Goal: Information Seeking & Learning: Check status

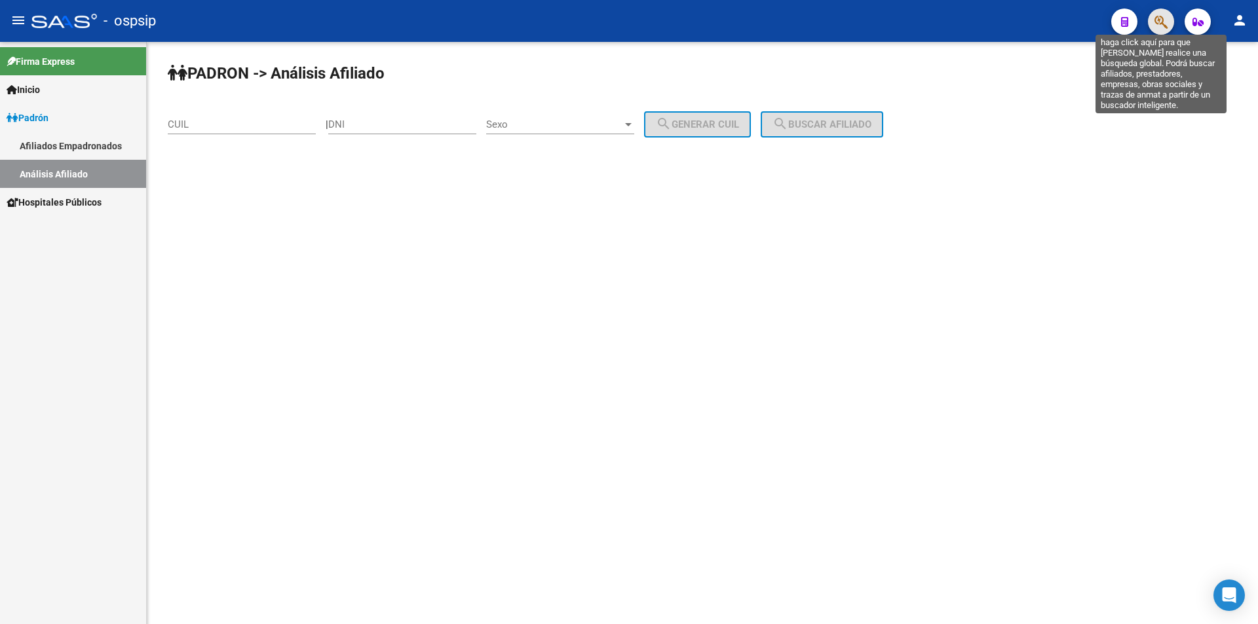
click at [1157, 15] on icon "button" at bounding box center [1160, 21] width 13 height 15
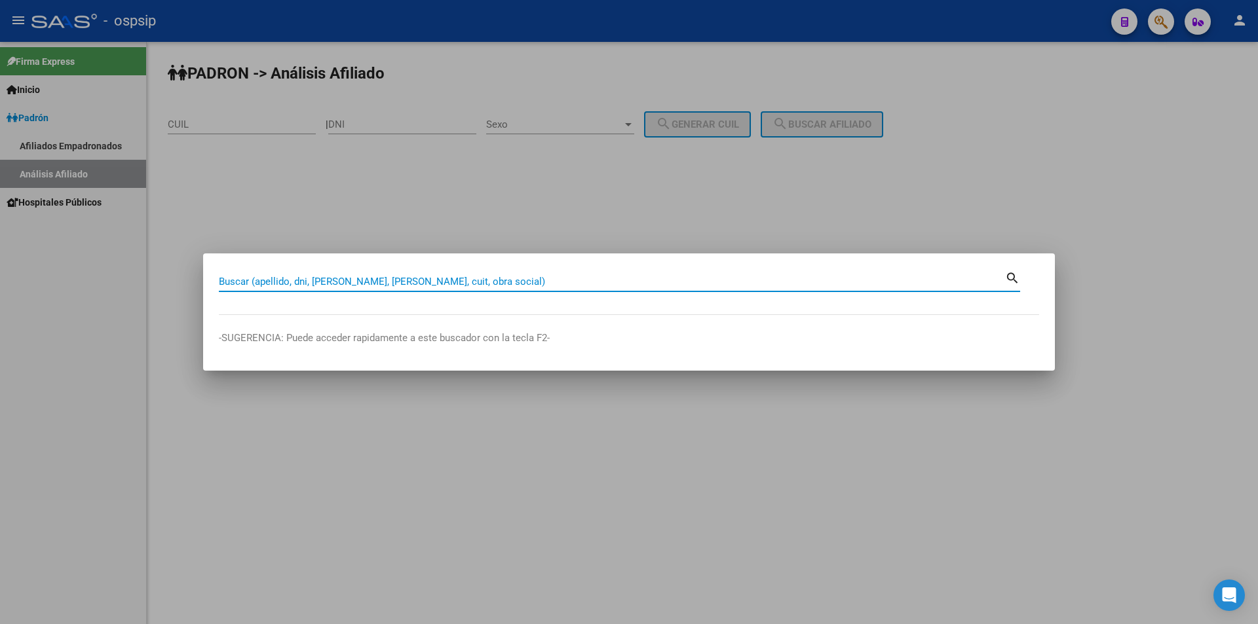
click at [329, 285] on input "Buscar (apellido, dni, [PERSON_NAME], [PERSON_NAME], cuit, obra social)" at bounding box center [612, 282] width 786 height 12
type input "16839769"
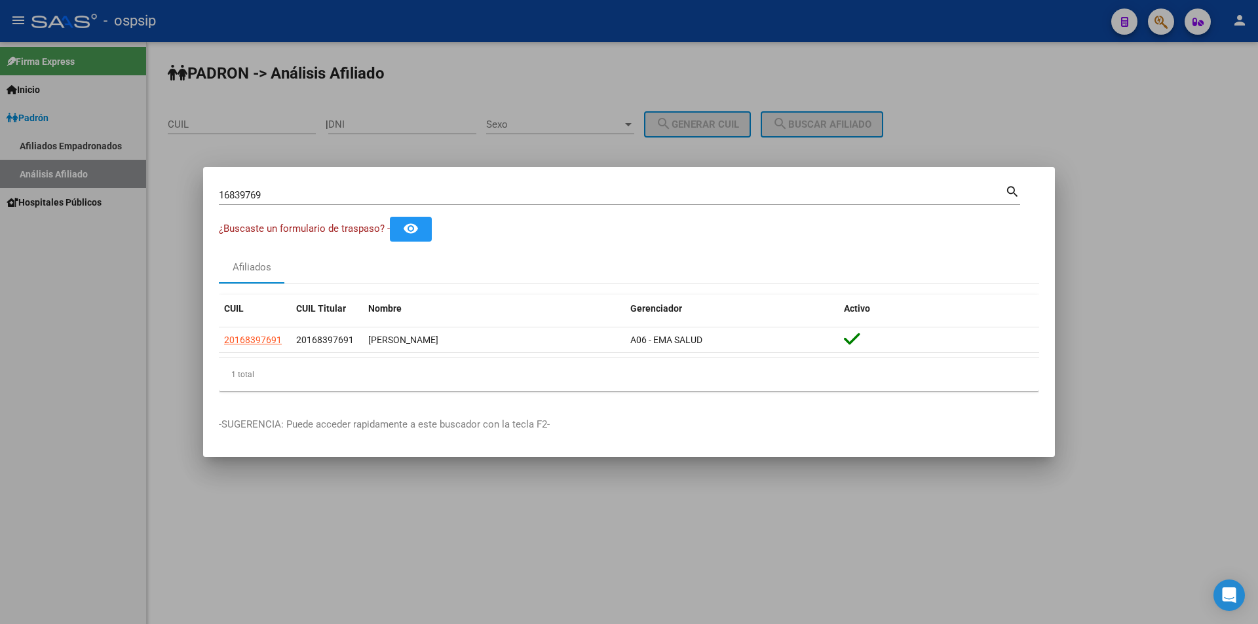
click at [597, 149] on div at bounding box center [629, 312] width 1258 height 624
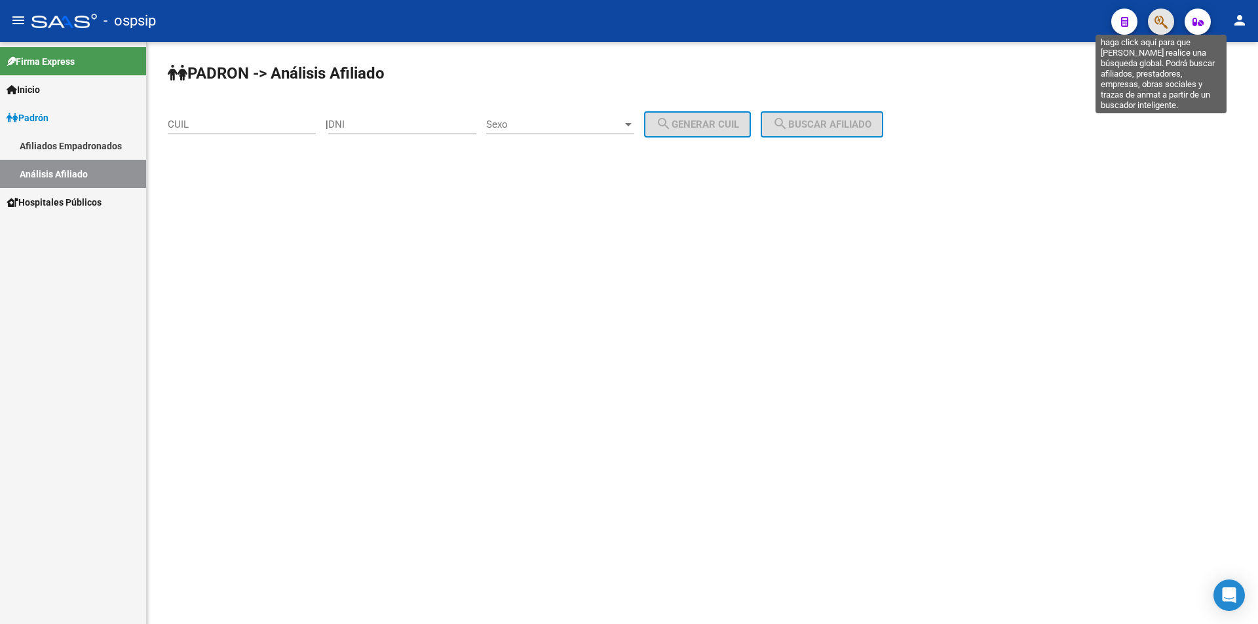
click at [1159, 27] on icon "button" at bounding box center [1160, 21] width 13 height 15
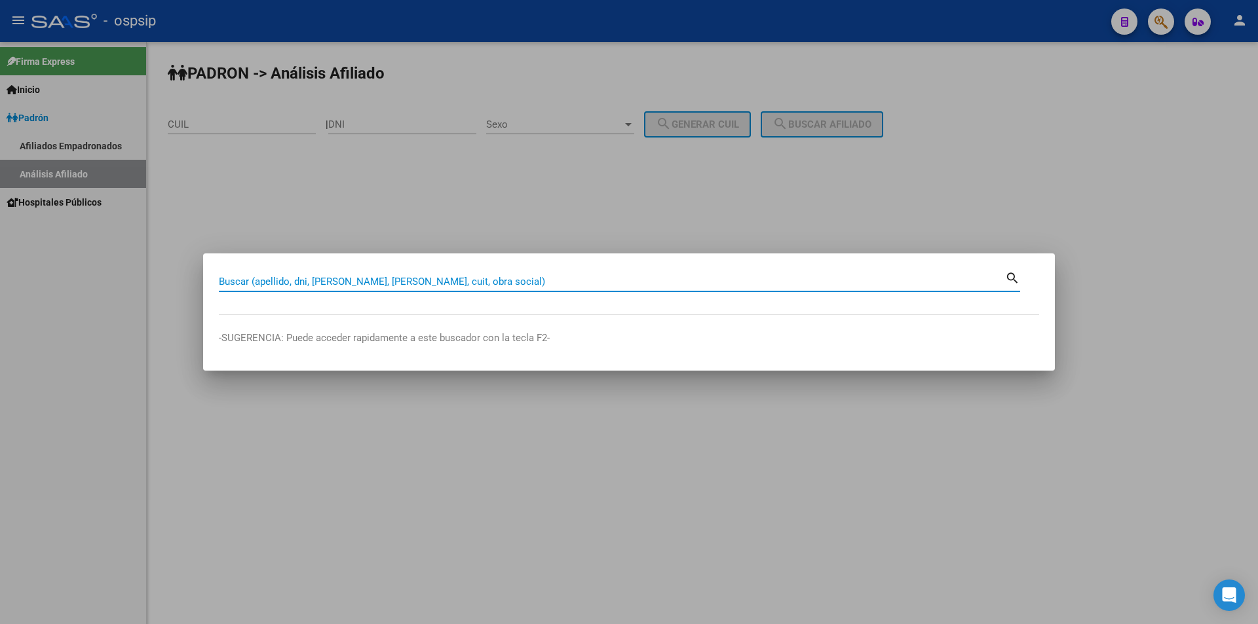
drag, startPoint x: 335, startPoint y: 281, endPoint x: 246, endPoint y: 279, distance: 88.4
drag, startPoint x: 246, startPoint y: 279, endPoint x: 226, endPoint y: 278, distance: 20.3
click at [226, 278] on input "Buscar (apellido, dni, [PERSON_NAME], [PERSON_NAME], cuit, obra social)" at bounding box center [612, 282] width 786 height 12
type input "16839769"
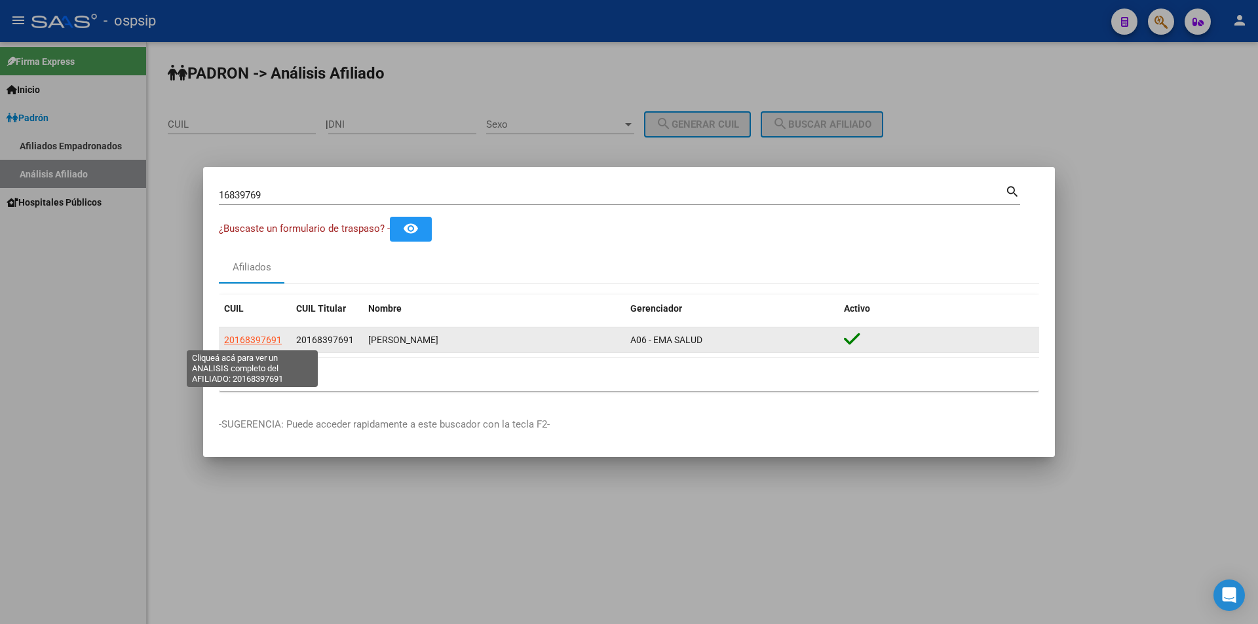
click at [260, 341] on span "20168397691" at bounding box center [253, 340] width 58 height 10
type textarea "20168397691"
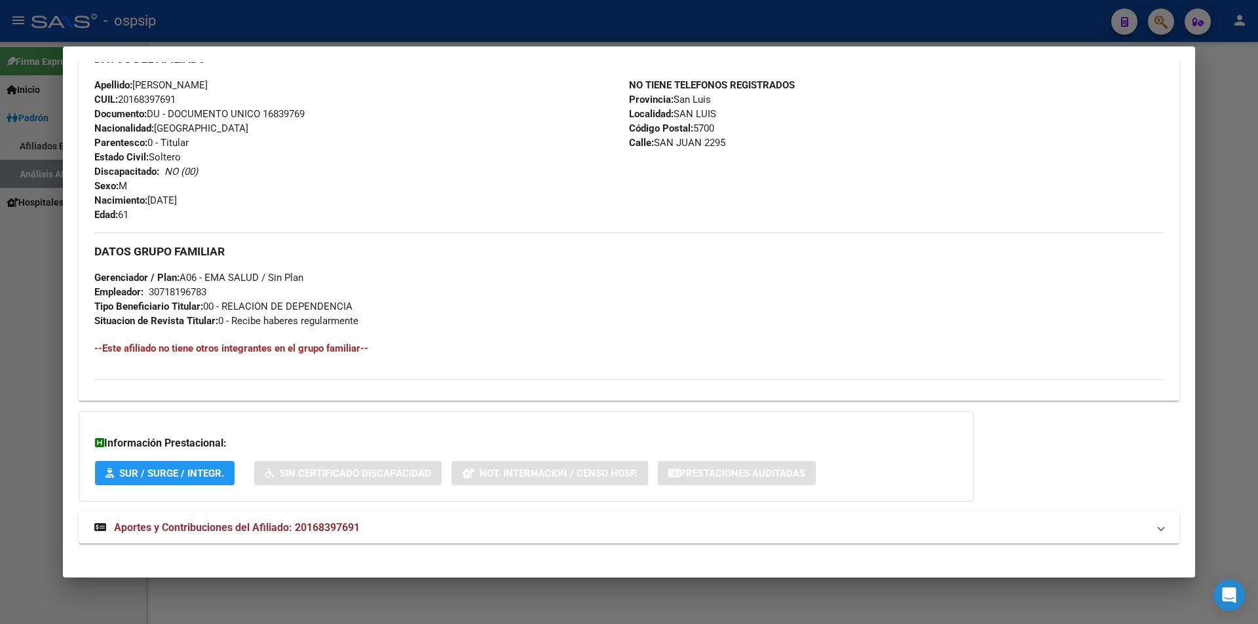
scroll to position [429, 0]
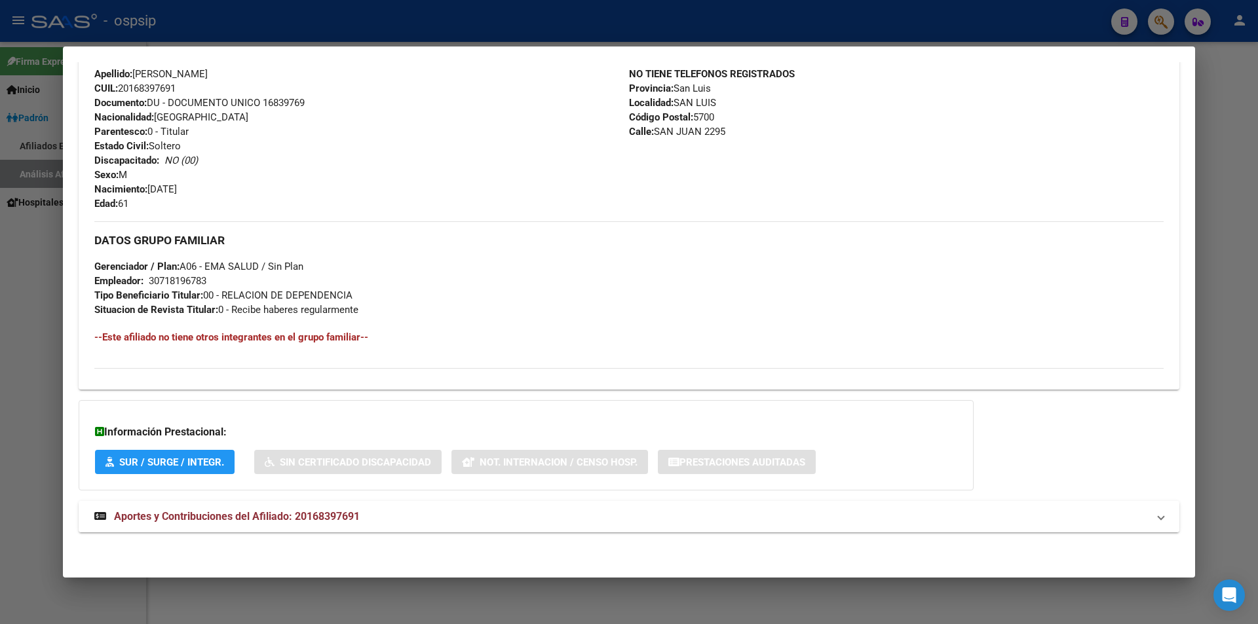
click at [306, 516] on span "Aportes y Contribuciones del Afiliado: 20168397691" at bounding box center [237, 516] width 246 height 12
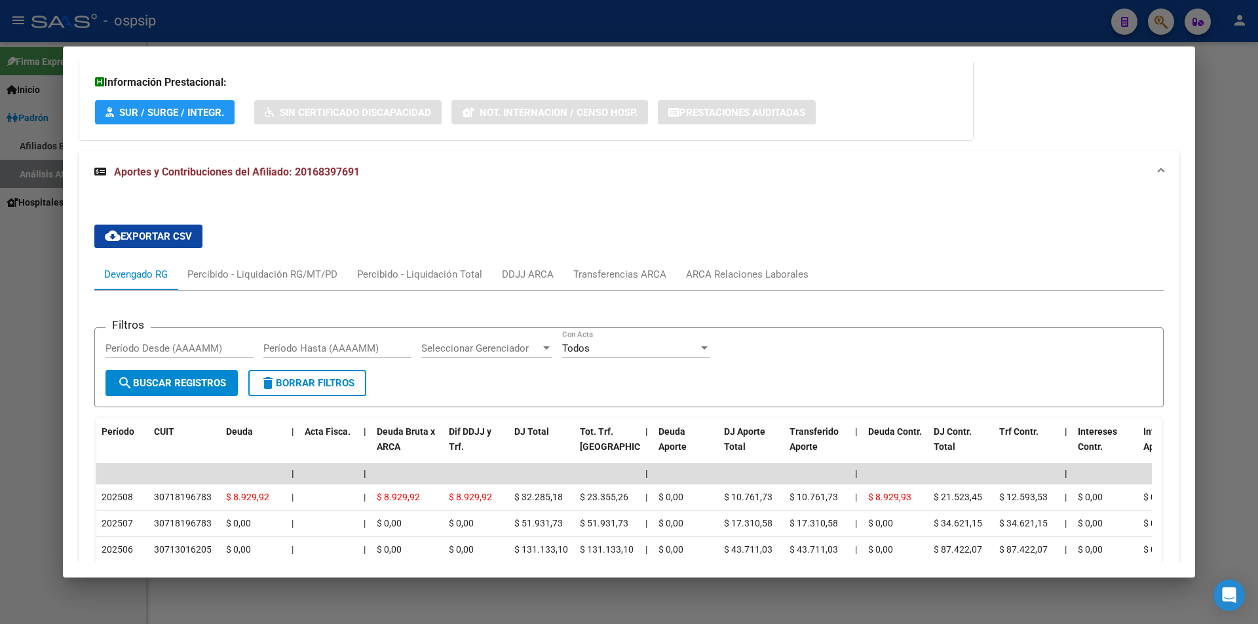
scroll to position [768, 0]
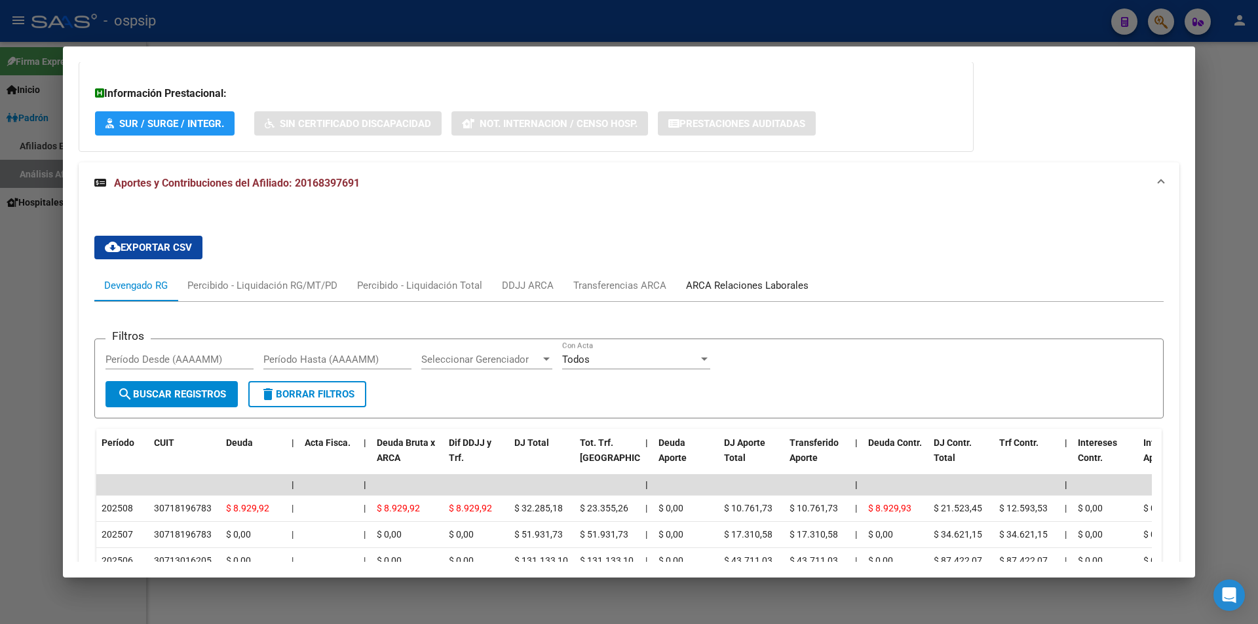
click at [750, 289] on div "ARCA Relaciones Laborales" at bounding box center [747, 285] width 122 height 14
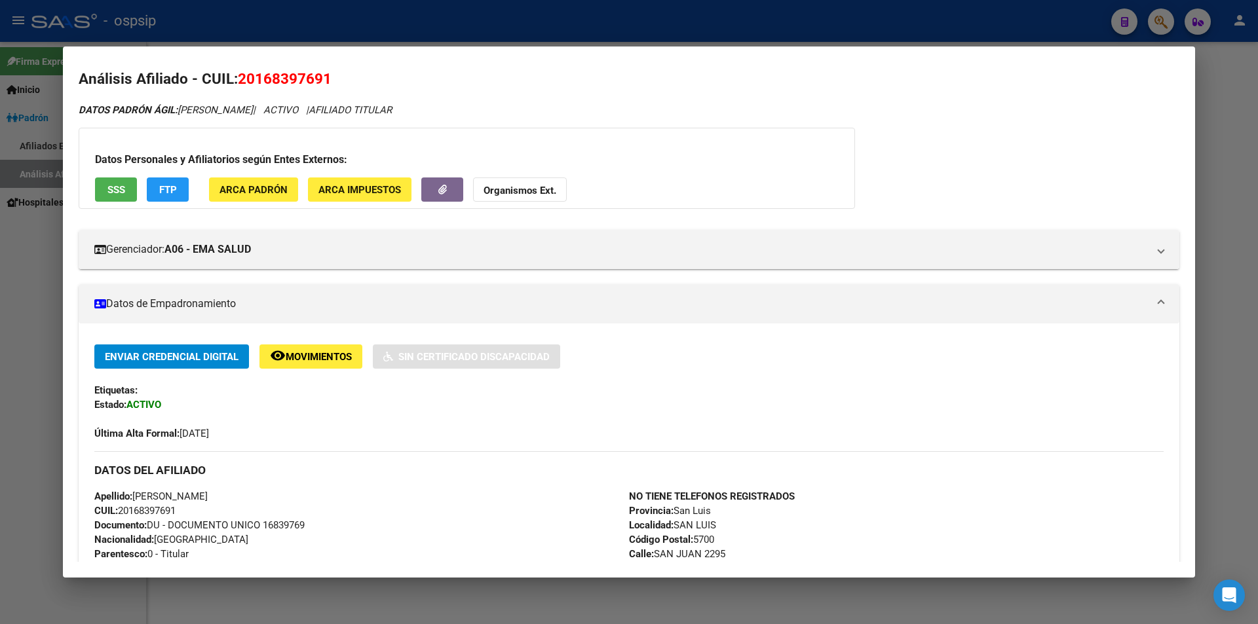
scroll to position [0, 0]
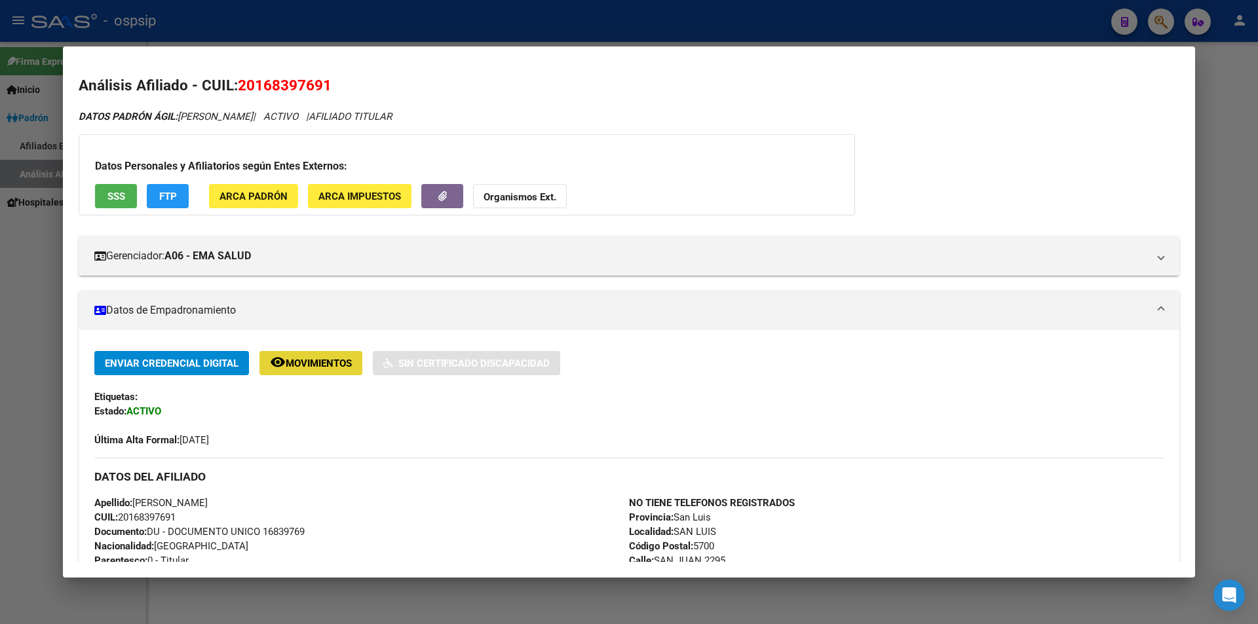
click at [348, 373] on button "remove_red_eye Movimientos" at bounding box center [310, 363] width 103 height 24
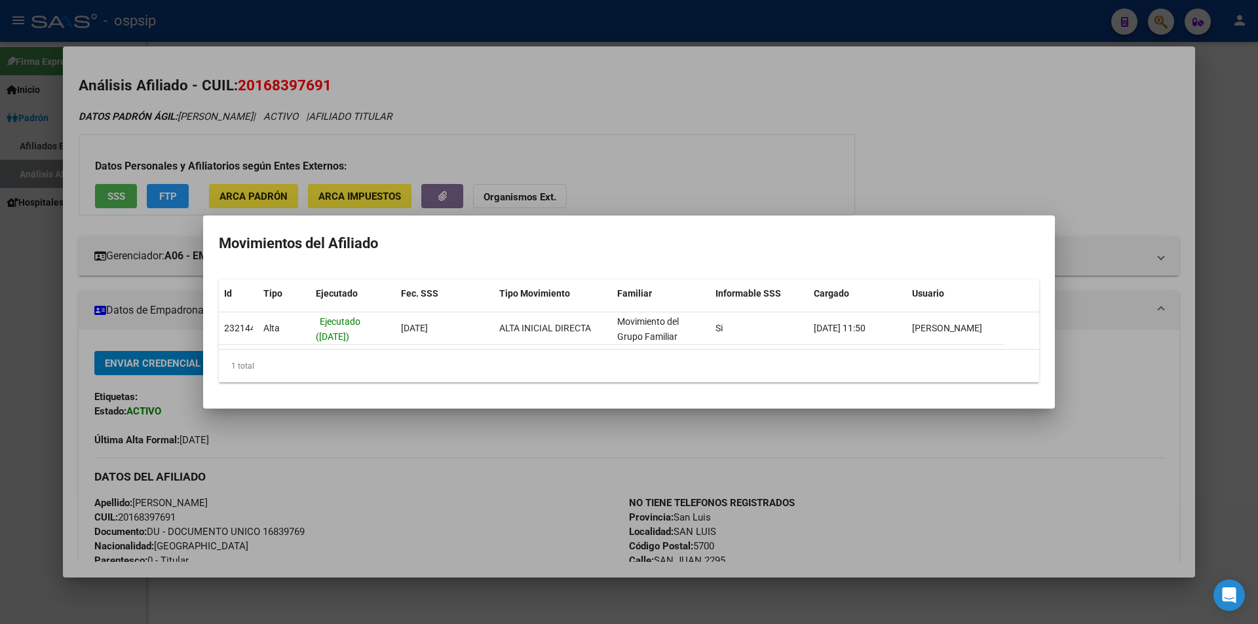
click at [690, 177] on div at bounding box center [629, 312] width 1258 height 624
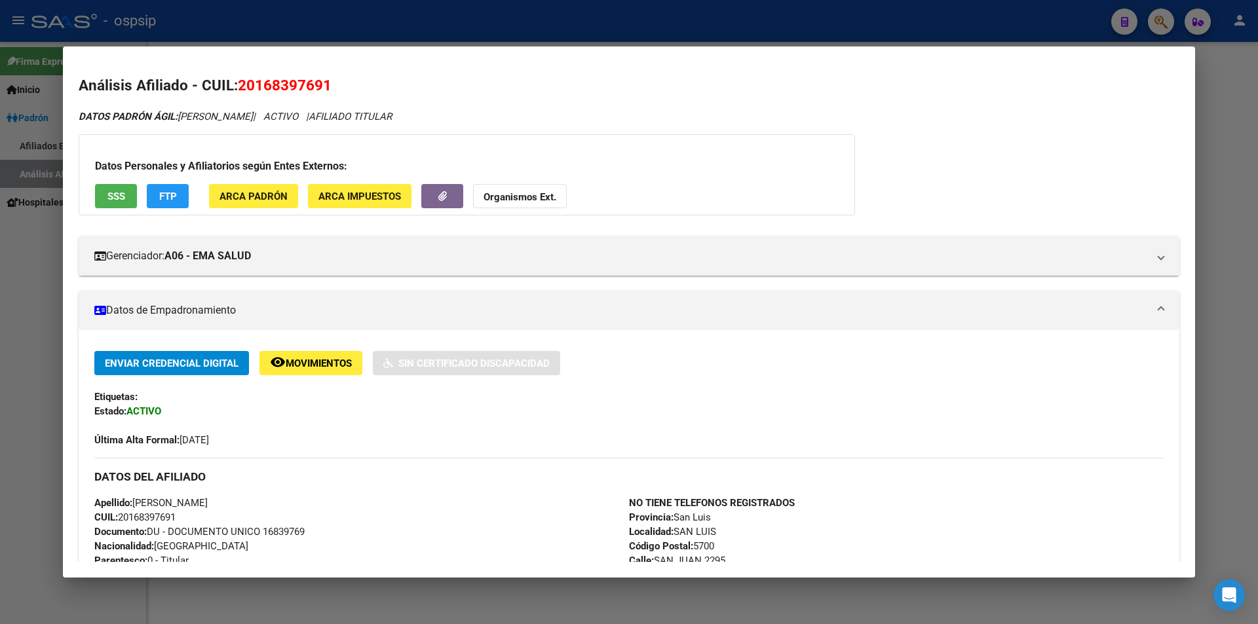
click at [373, 22] on div at bounding box center [629, 312] width 1258 height 624
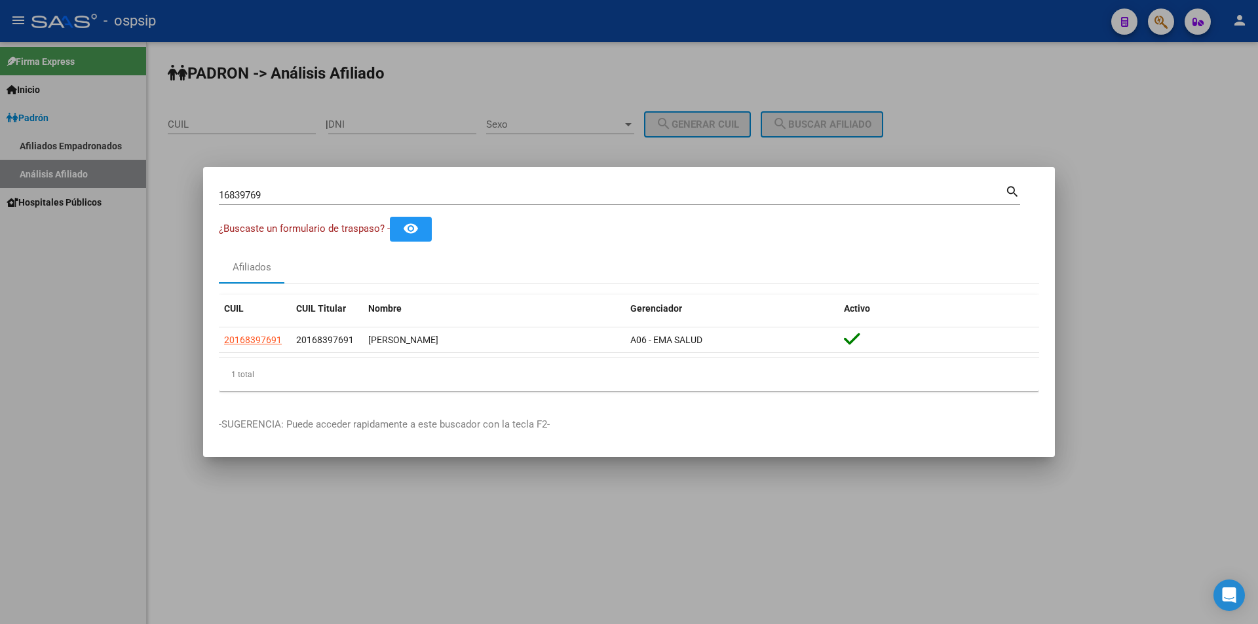
click at [374, 22] on div at bounding box center [629, 312] width 1258 height 624
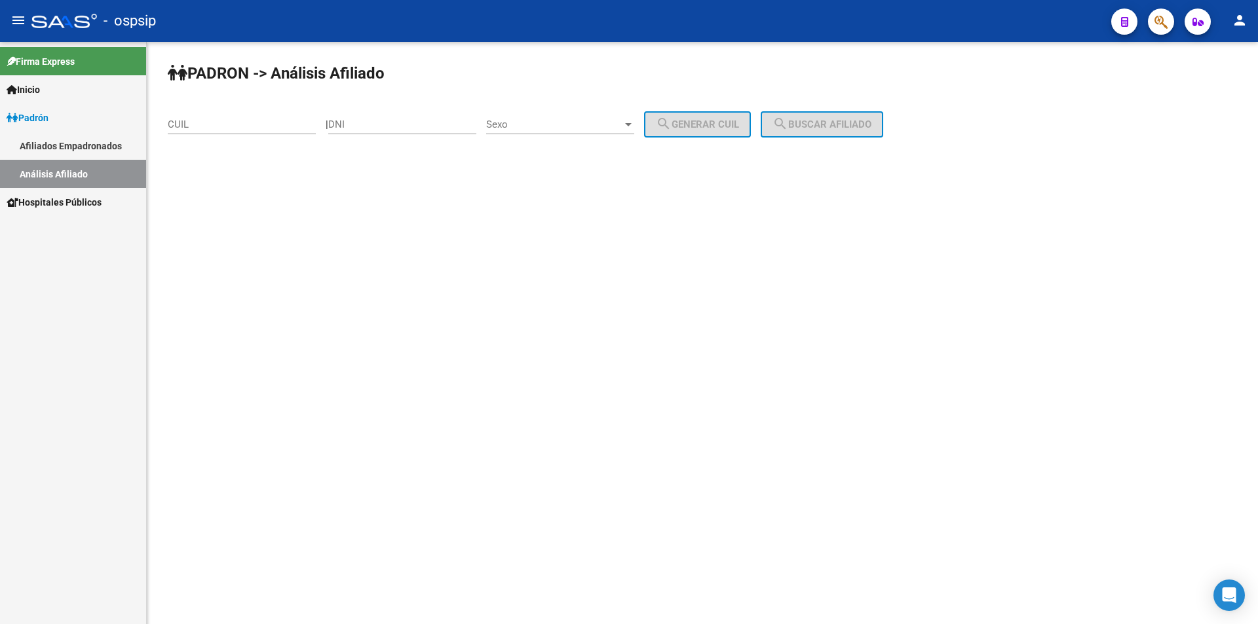
click at [1161, 31] on span "button" at bounding box center [1160, 22] width 13 height 27
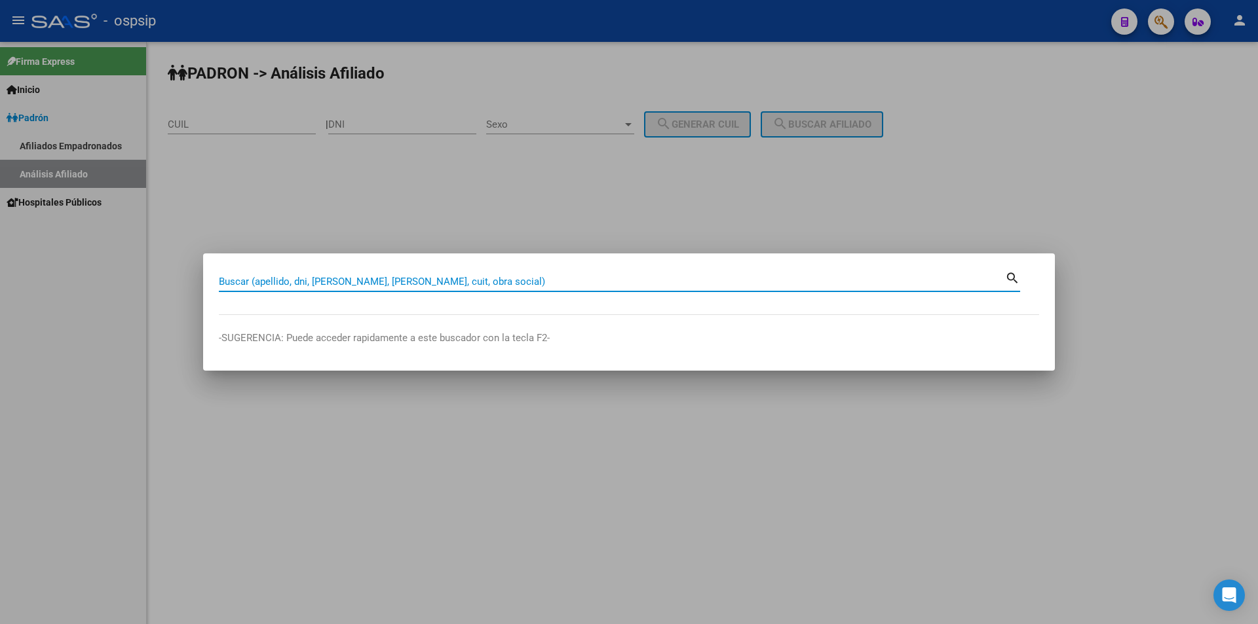
click at [304, 284] on input "Buscar (apellido, dni, [PERSON_NAME], [PERSON_NAME], cuit, obra social)" at bounding box center [612, 282] width 786 height 12
type input "16669917"
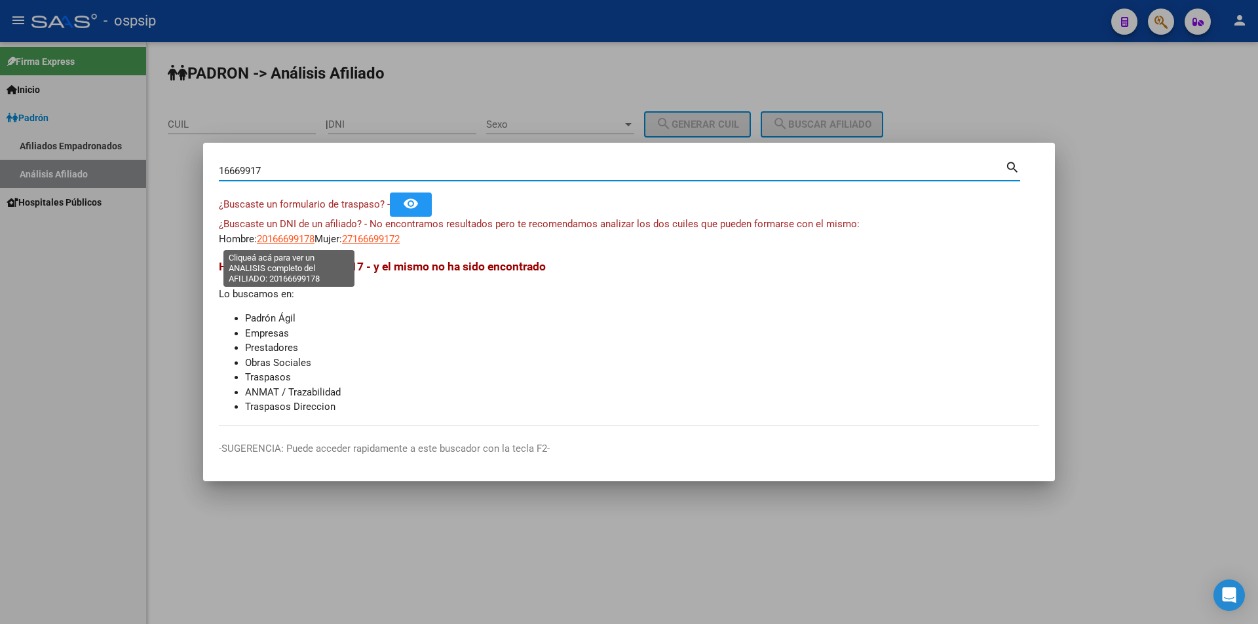
click at [276, 236] on span "20166699178" at bounding box center [286, 239] width 58 height 12
type textarea "20166699178"
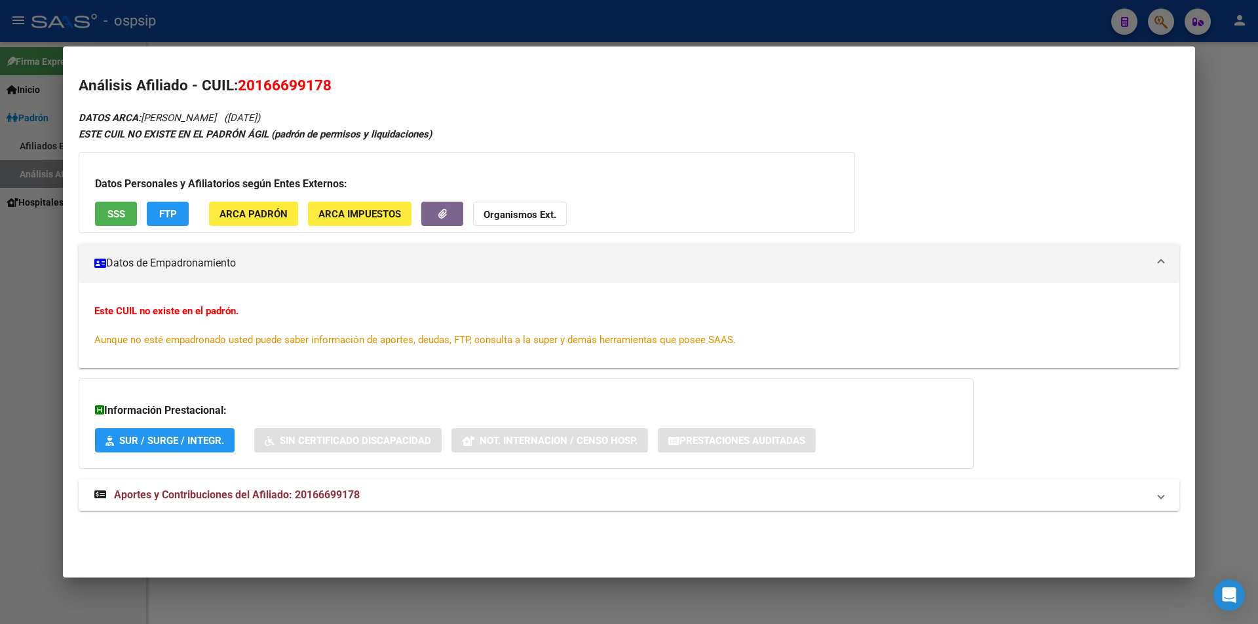
click at [128, 197] on div "Datos Personales y Afiliatorios según Entes Externos: SSS FTP ARCA Padrón ARCA …" at bounding box center [467, 192] width 776 height 81
click at [115, 210] on span "SSS" at bounding box center [116, 214] width 18 height 12
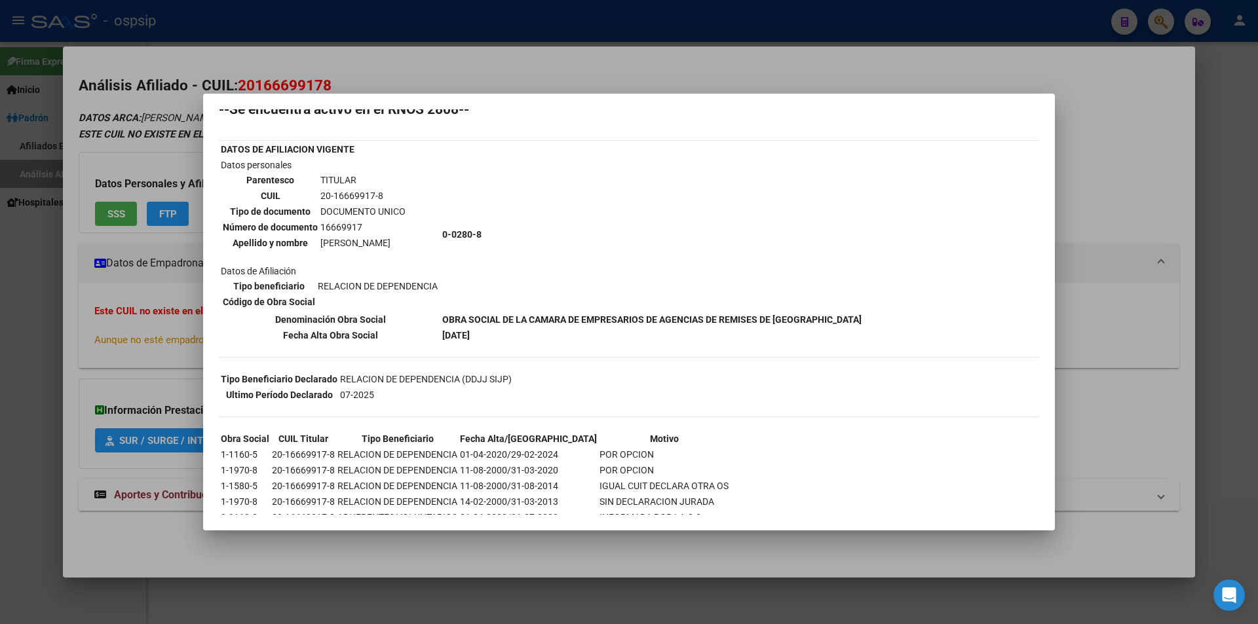
scroll to position [65, 0]
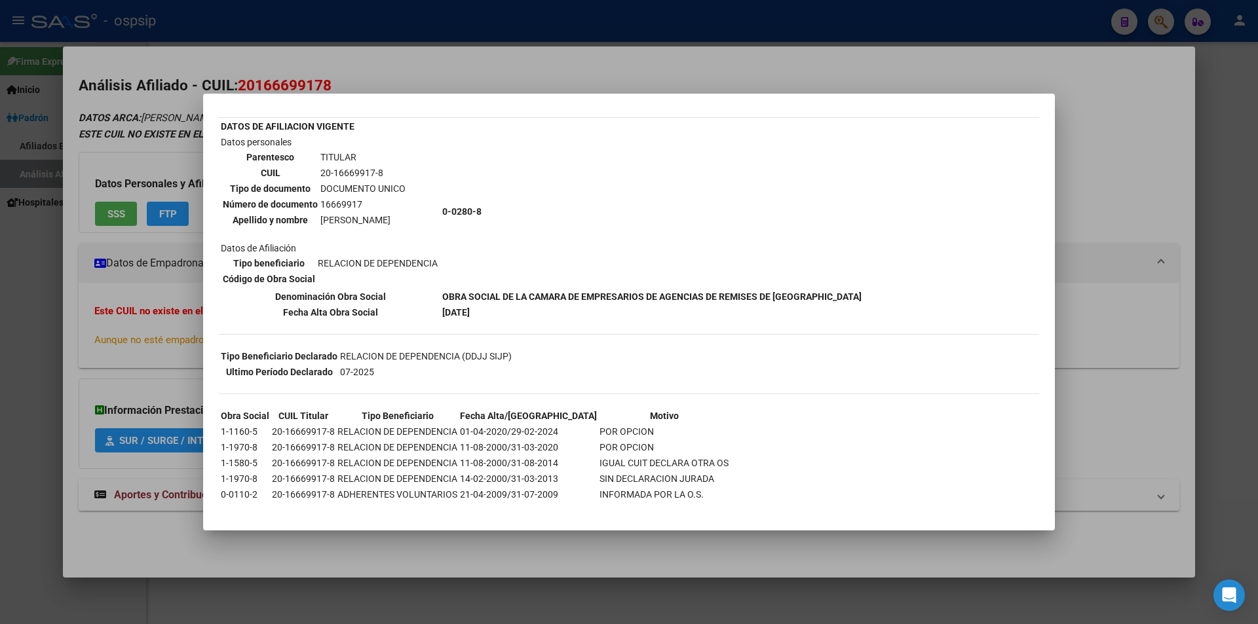
click at [432, 97] on mat-dialog-container "--INACTIVO en Obra Social-- --Se encuentra activo en el RNOS 2808-- DATOS DE AF…" at bounding box center [628, 312] width 851 height 437
click at [508, 35] on div at bounding box center [629, 312] width 1258 height 624
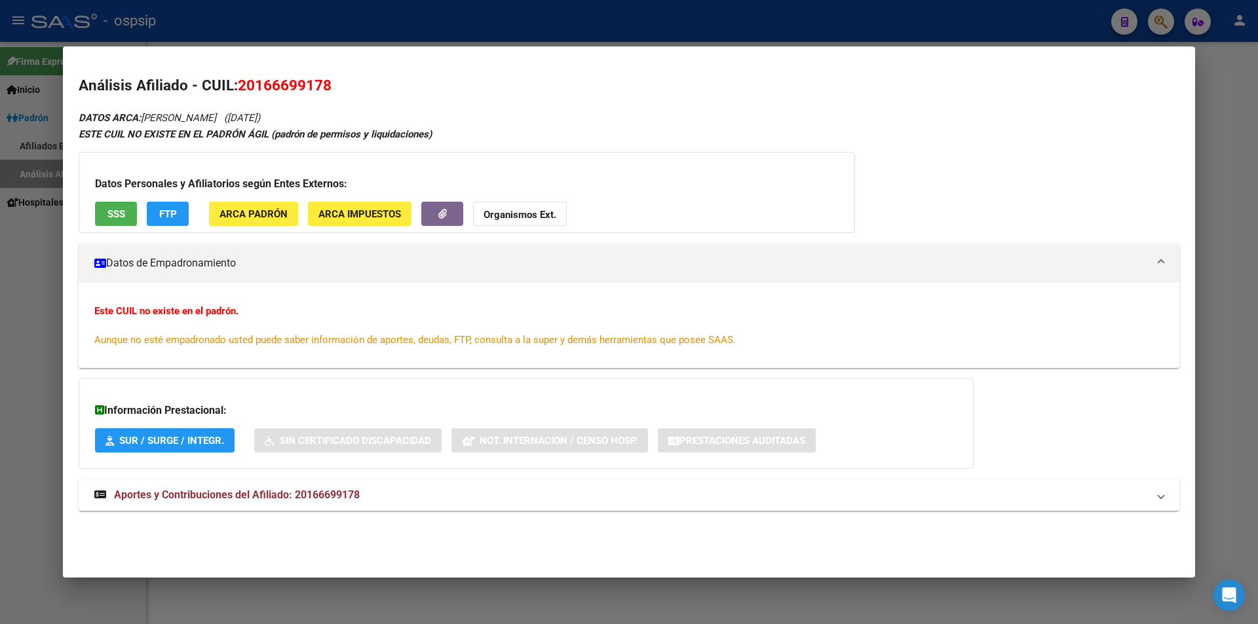
click at [510, 33] on div at bounding box center [629, 312] width 1258 height 624
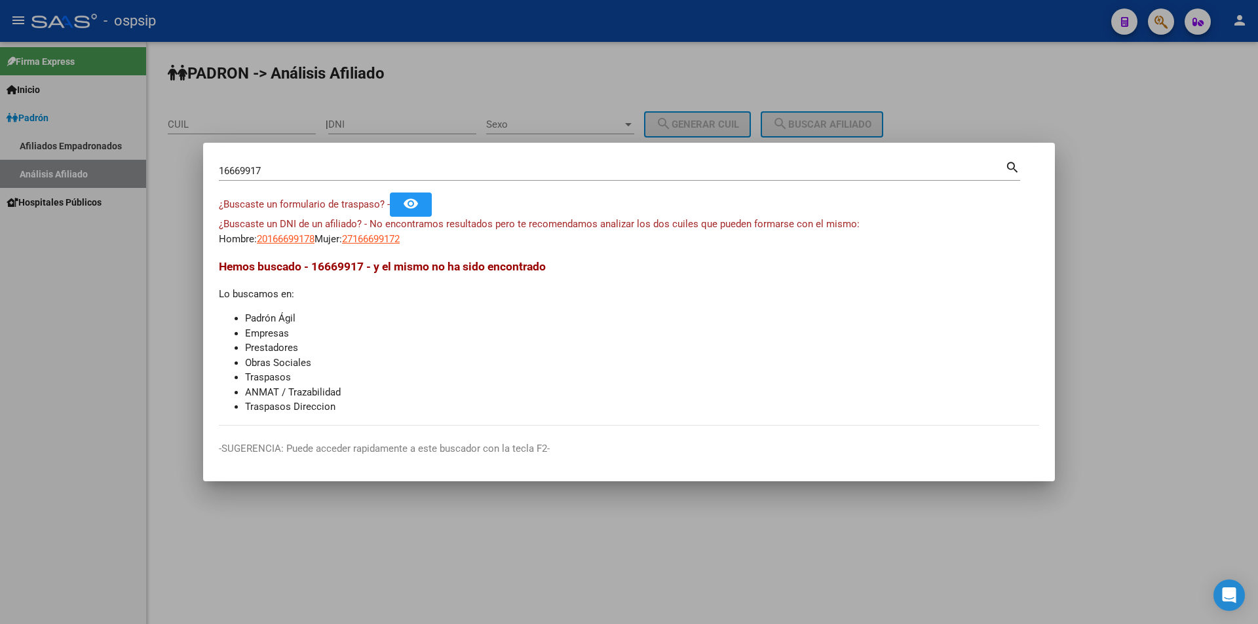
click at [510, 33] on div at bounding box center [629, 312] width 1258 height 624
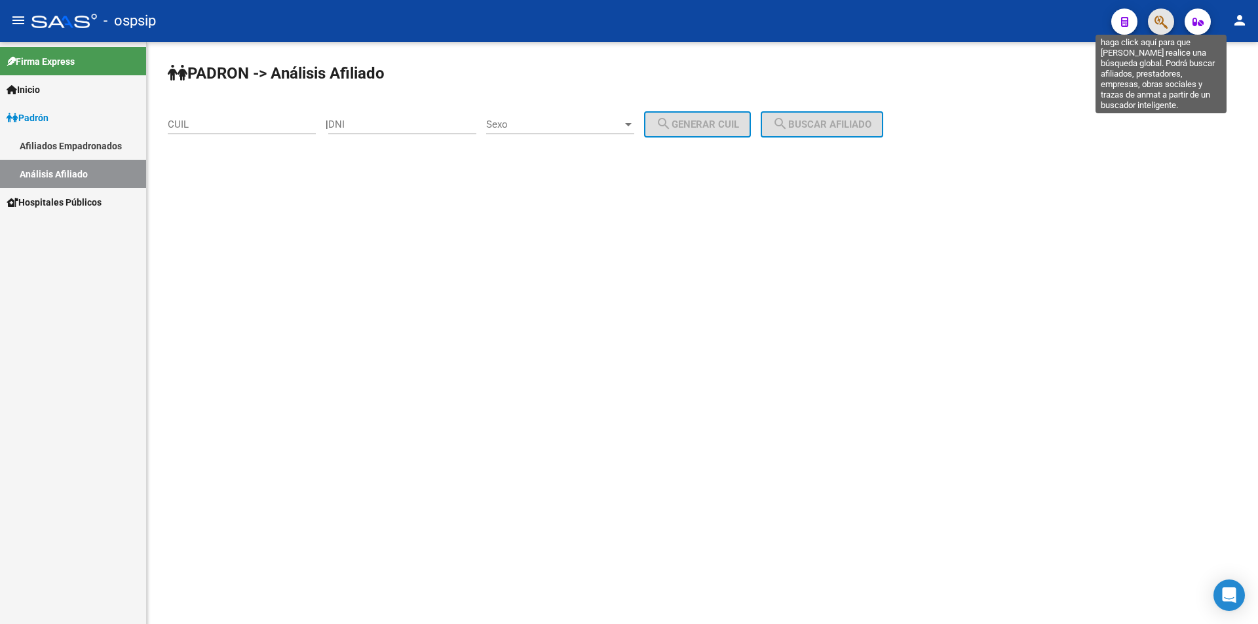
click at [1164, 25] on icon "button" at bounding box center [1160, 21] width 13 height 15
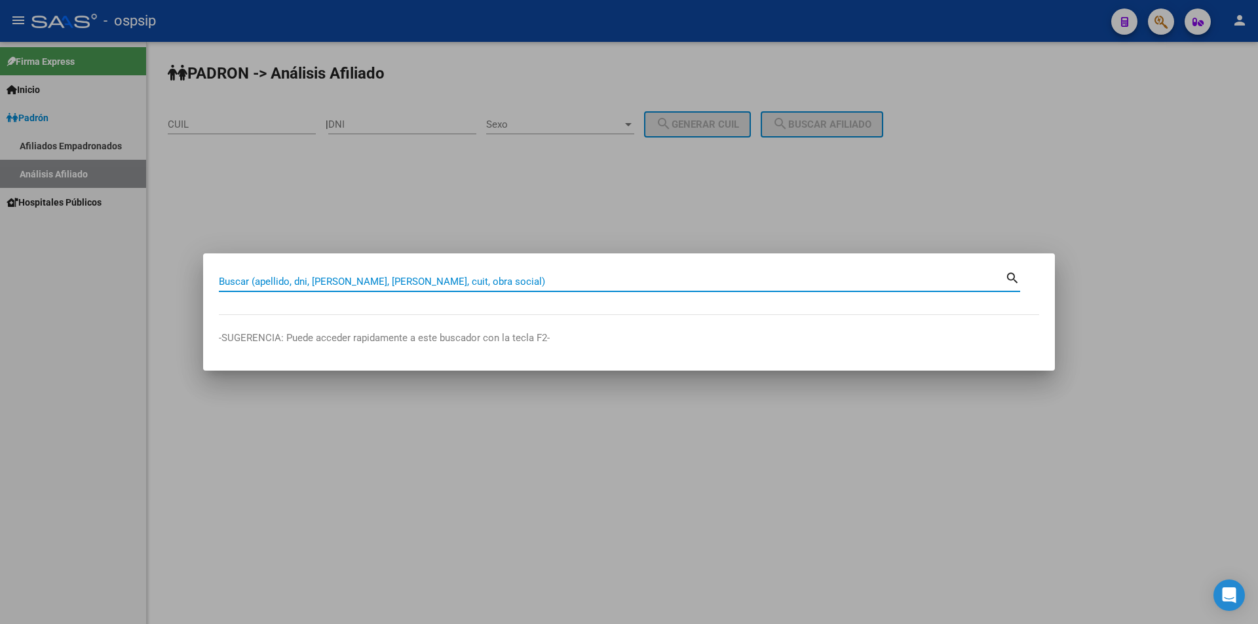
click at [459, 284] on input "Buscar (apellido, dni, [PERSON_NAME], [PERSON_NAME], cuit, obra social)" at bounding box center [612, 282] width 786 height 12
type input "17358335"
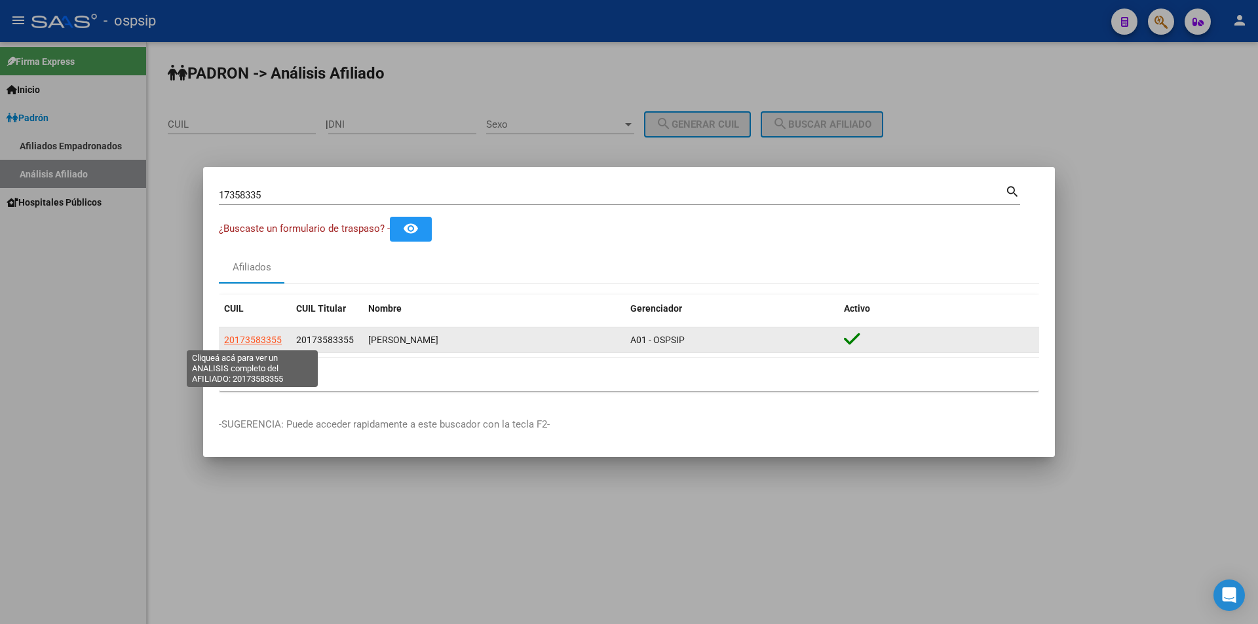
click at [252, 341] on span "20173583355" at bounding box center [253, 340] width 58 height 10
type textarea "20173583355"
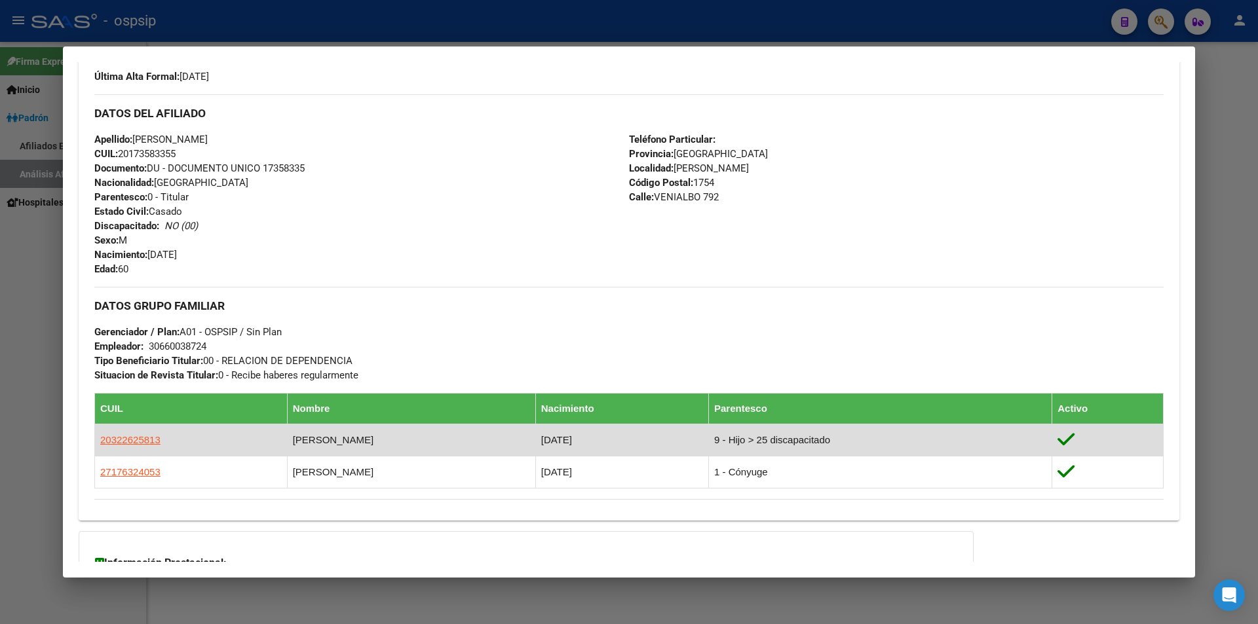
scroll to position [429, 0]
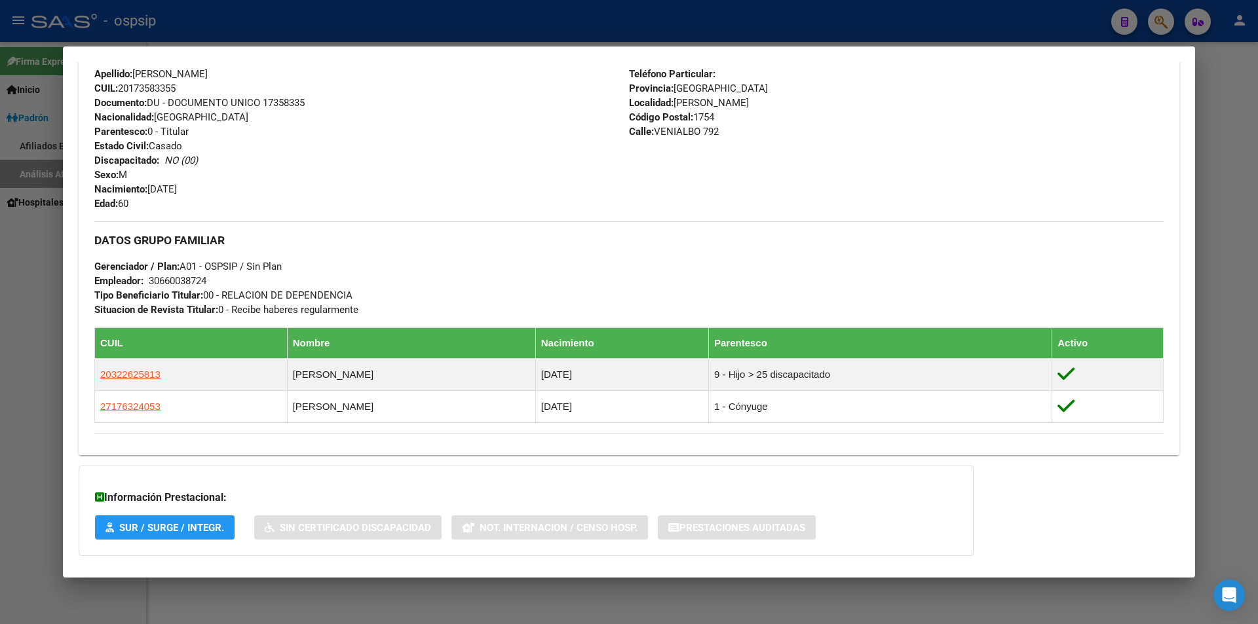
click at [432, 16] on div at bounding box center [629, 312] width 1258 height 624
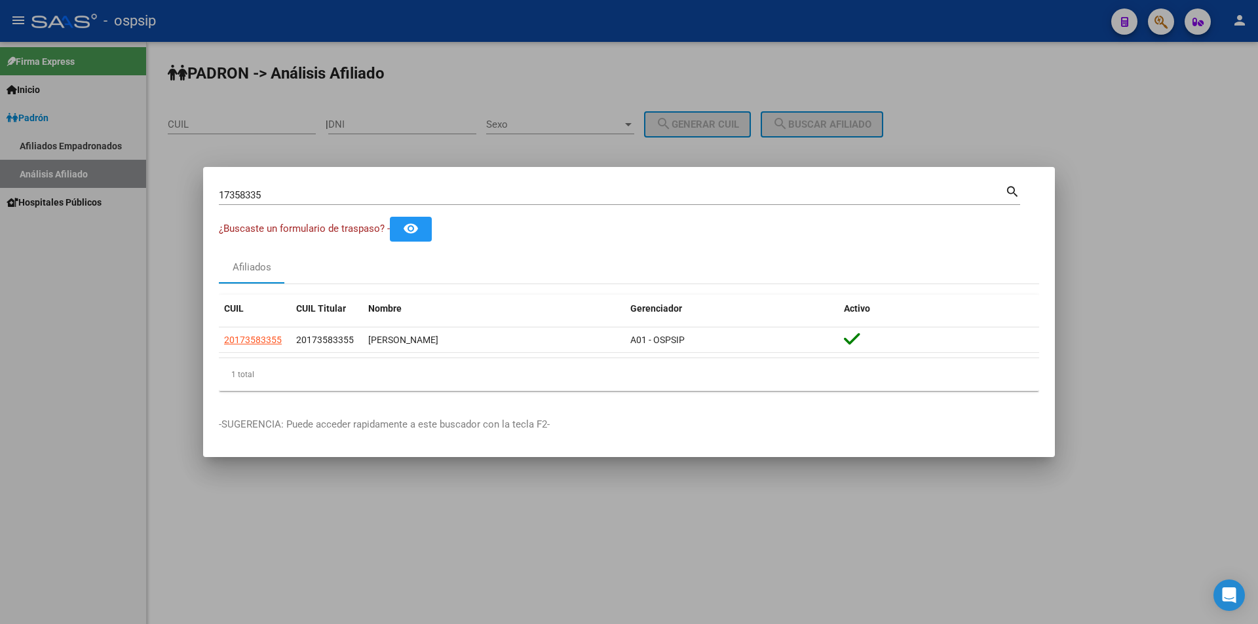
click at [432, 16] on div at bounding box center [629, 312] width 1258 height 624
click at [432, 19] on div "- ospsip" at bounding box center [565, 21] width 1069 height 29
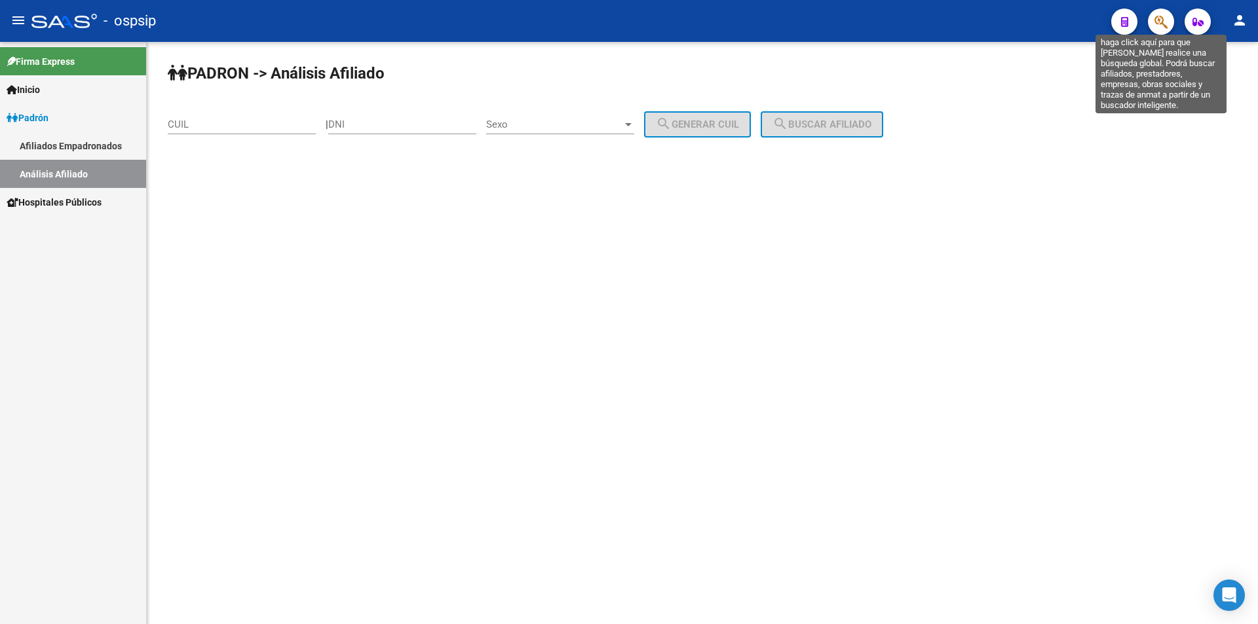
click at [1161, 24] on icon "button" at bounding box center [1160, 21] width 13 height 15
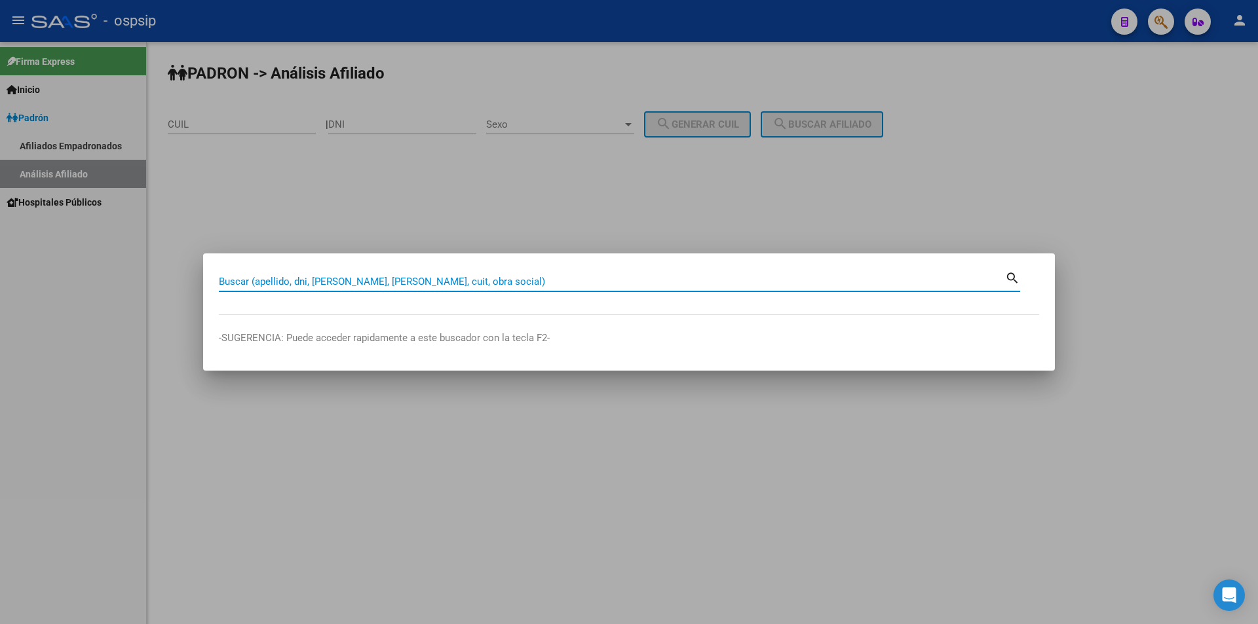
click at [445, 278] on input "Buscar (apellido, dni, [PERSON_NAME], [PERSON_NAME], cuit, obra social)" at bounding box center [612, 282] width 786 height 12
type input "41056909"
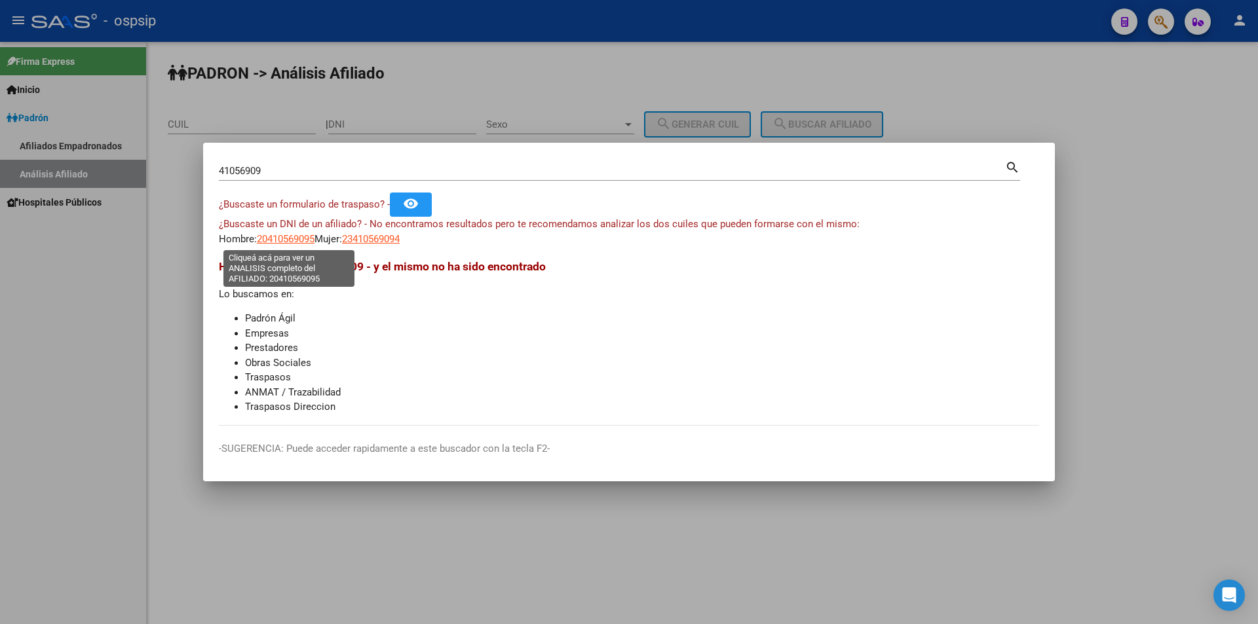
click at [278, 238] on span "20410569095" at bounding box center [286, 239] width 58 height 12
type textarea "20410569095"
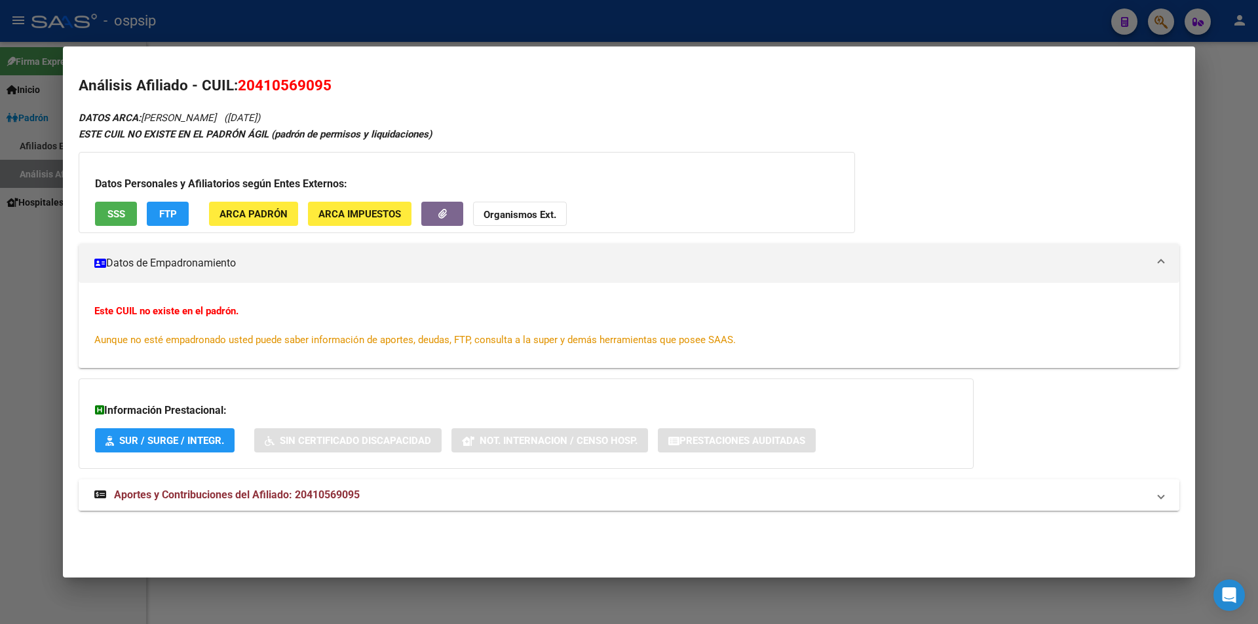
click at [257, 496] on span "Aportes y Contribuciones del Afiliado: 20410569095" at bounding box center [237, 495] width 246 height 12
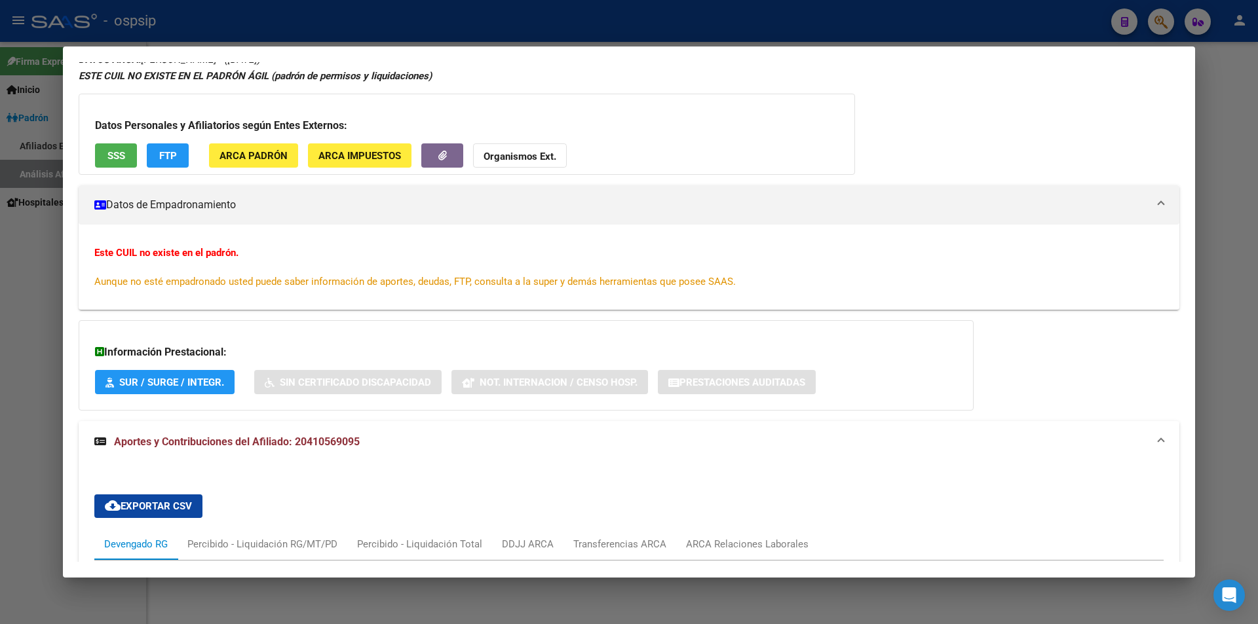
scroll to position [55, 0]
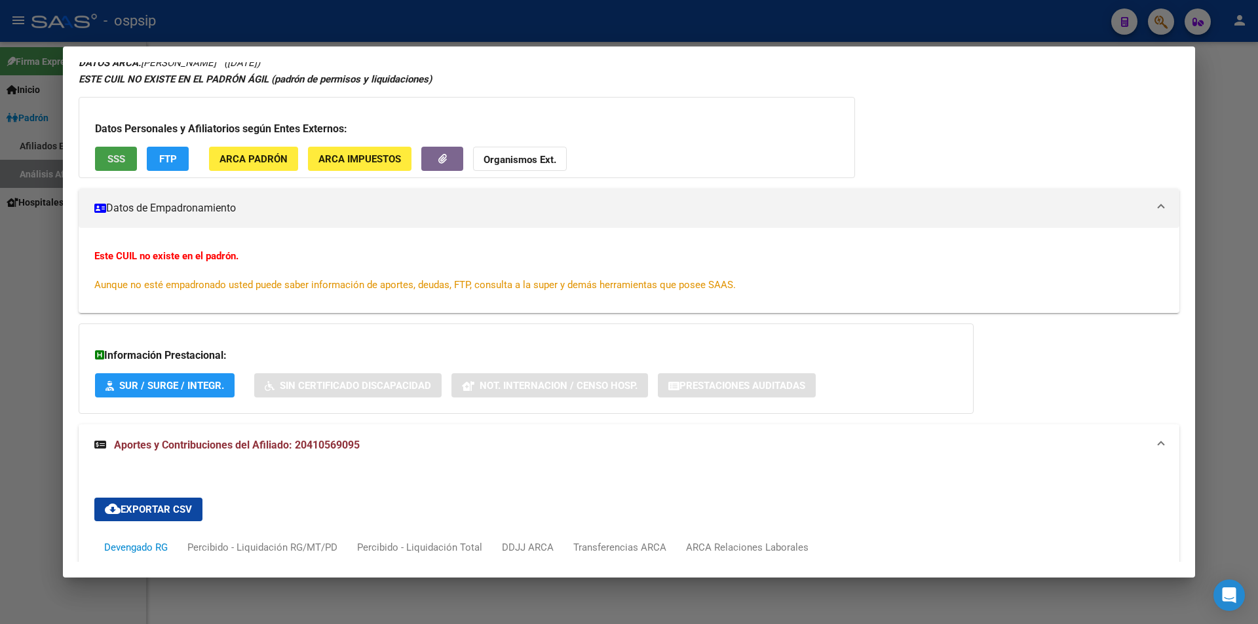
click at [120, 166] on button "SSS" at bounding box center [116, 159] width 42 height 24
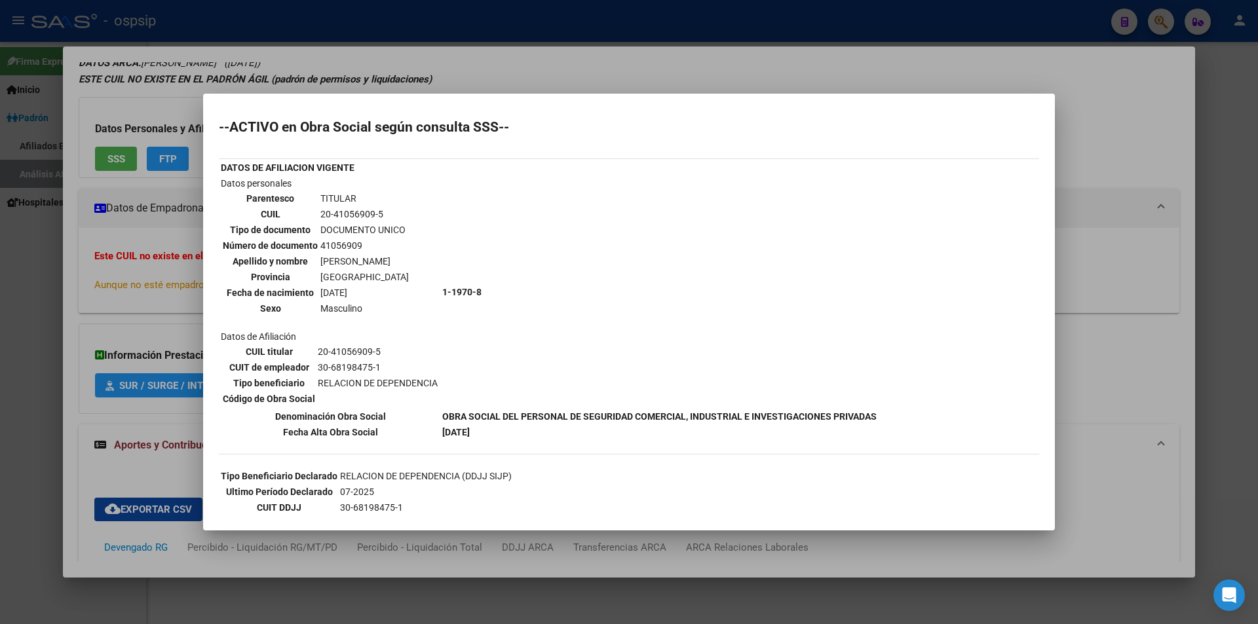
click at [1119, 174] on div at bounding box center [629, 312] width 1258 height 624
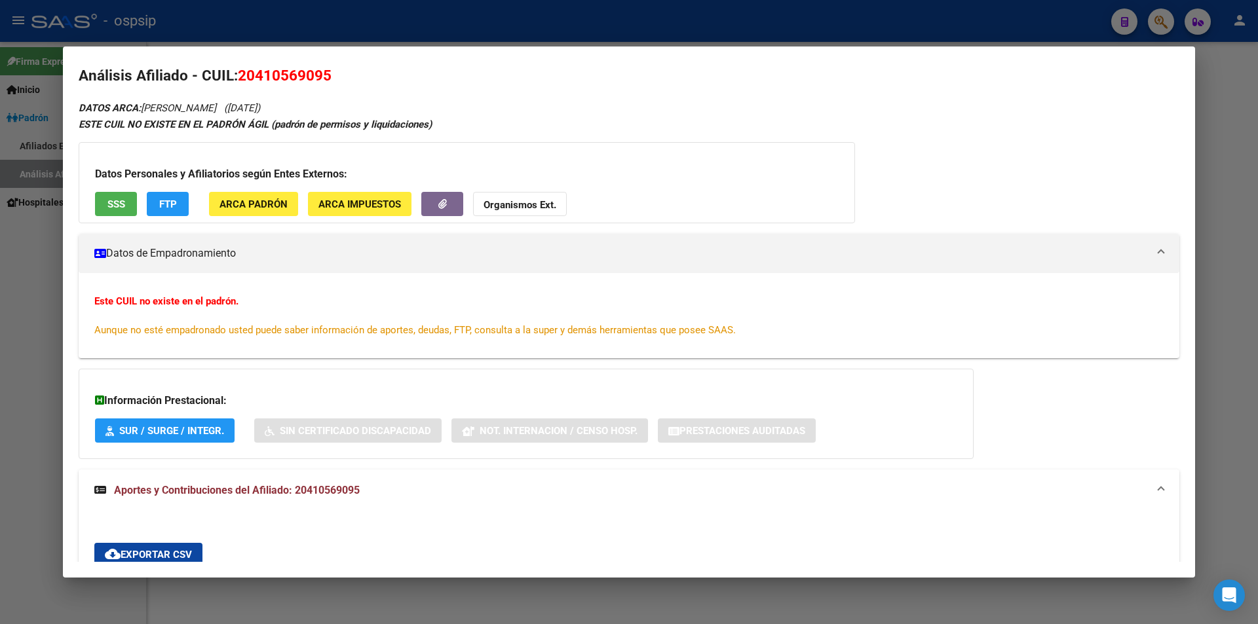
scroll to position [0, 0]
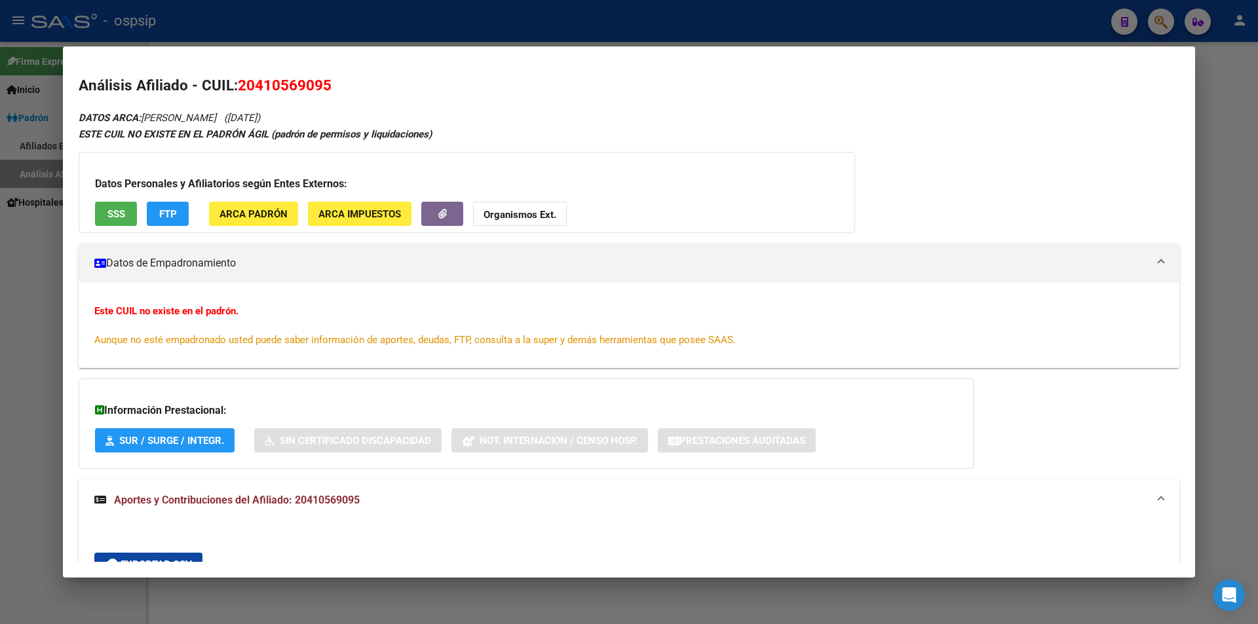
click at [701, 32] on div at bounding box center [629, 312] width 1258 height 624
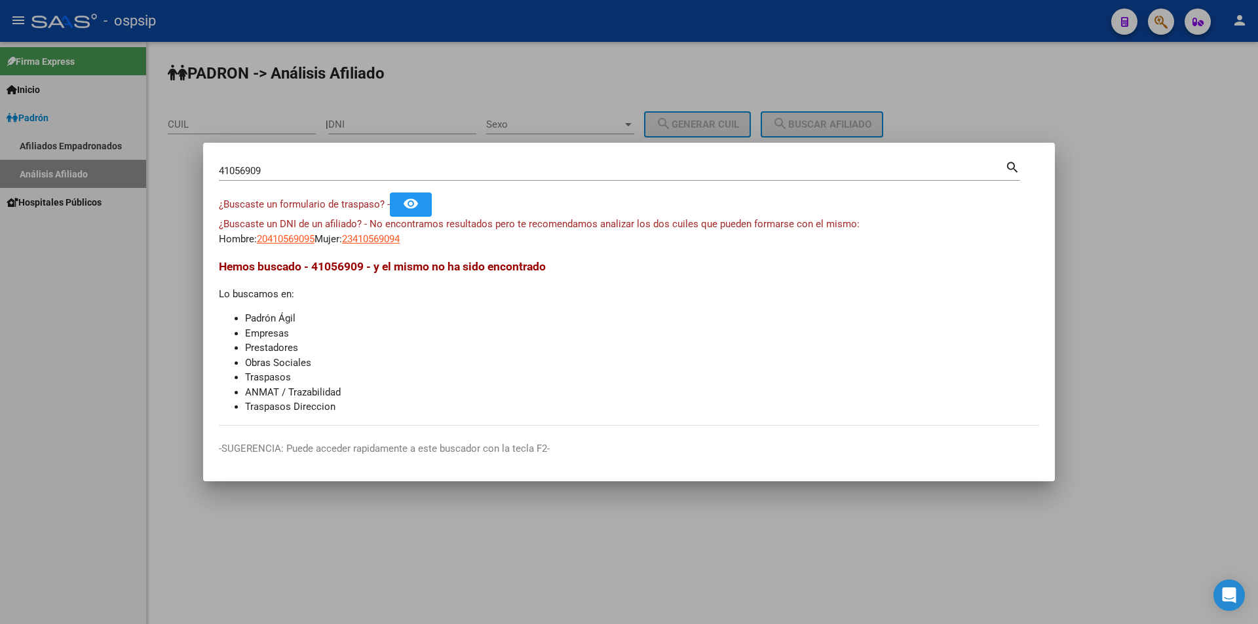
click at [593, 115] on div at bounding box center [629, 312] width 1258 height 624
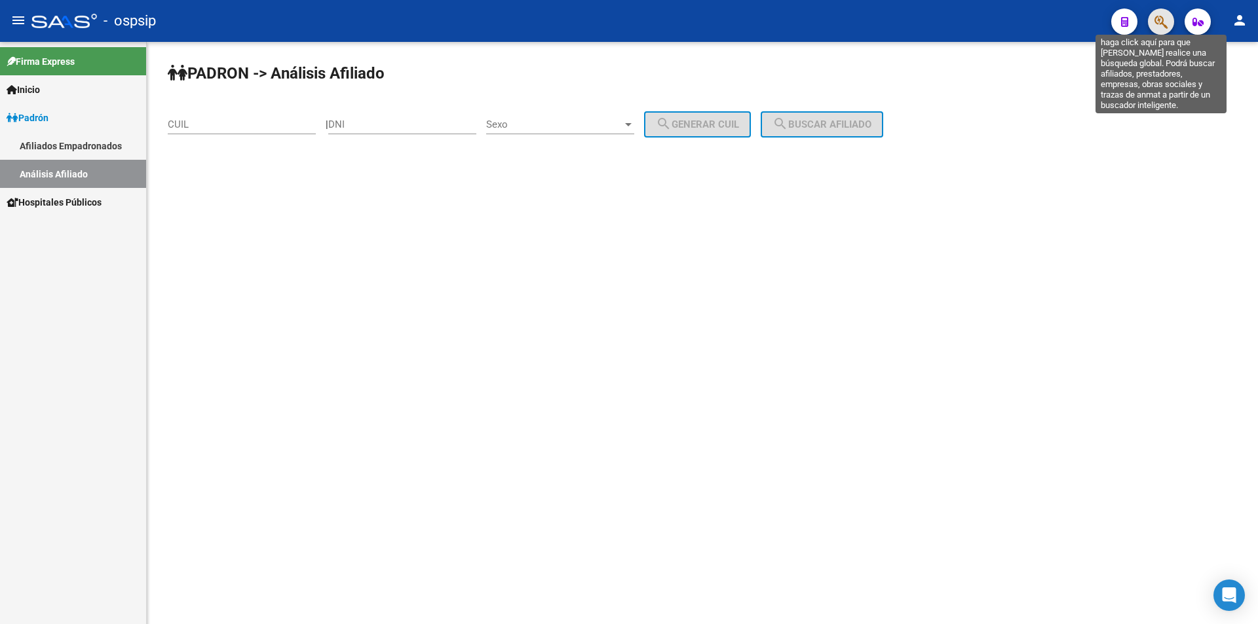
click at [1162, 26] on icon "button" at bounding box center [1160, 21] width 13 height 15
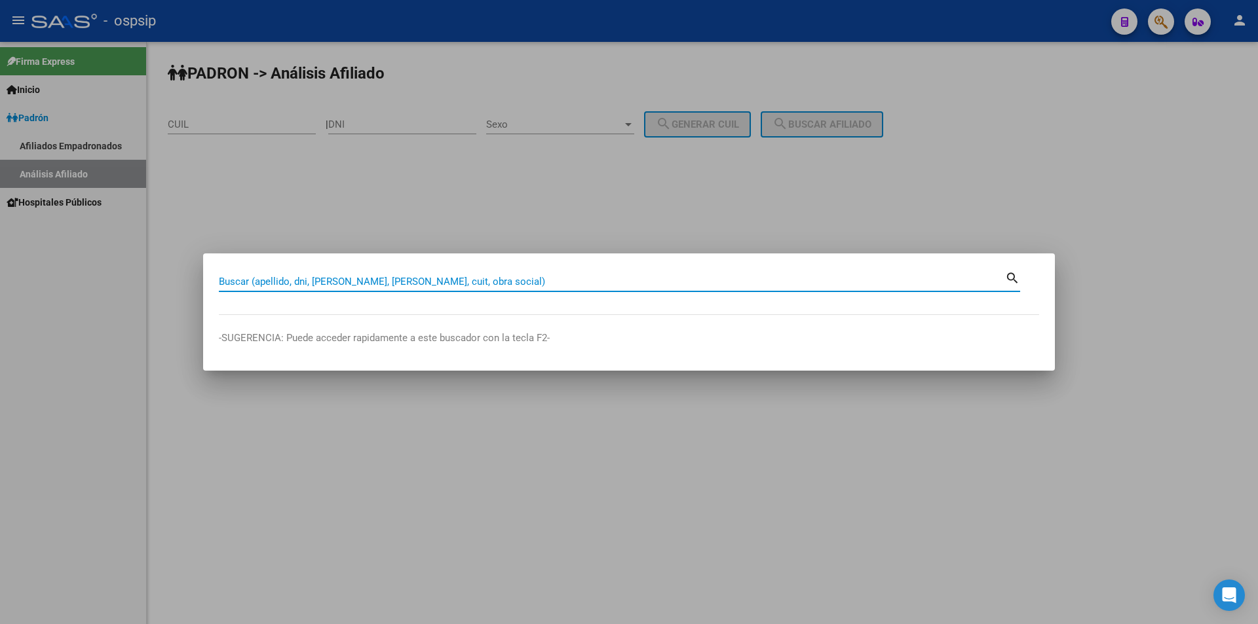
click at [548, 285] on input "Buscar (apellido, dni, [PERSON_NAME], [PERSON_NAME], cuit, obra social)" at bounding box center [612, 282] width 786 height 12
type input "36409864"
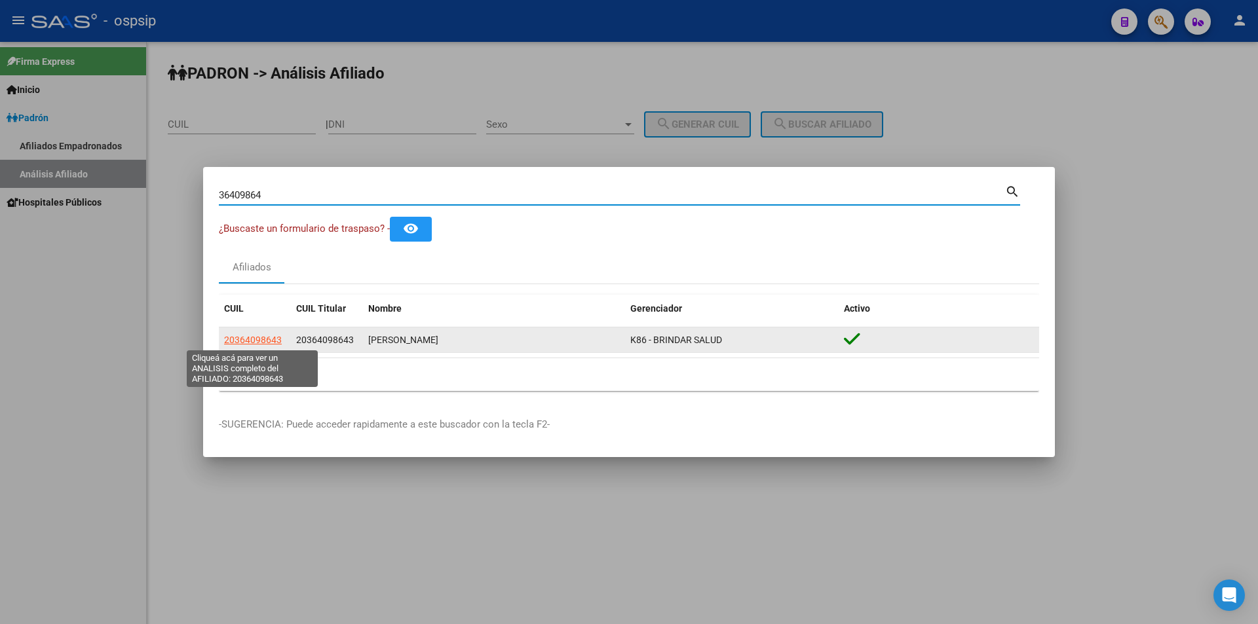
click at [244, 344] on span "20364098643" at bounding box center [253, 340] width 58 height 10
type textarea "20364098643"
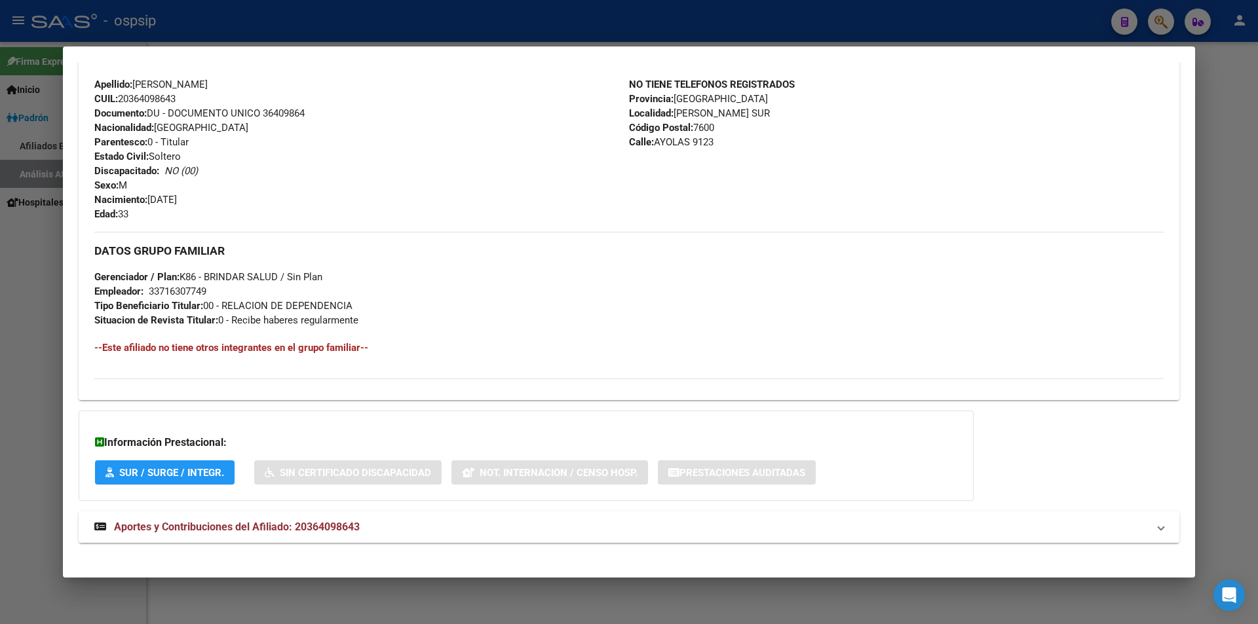
scroll to position [443, 0]
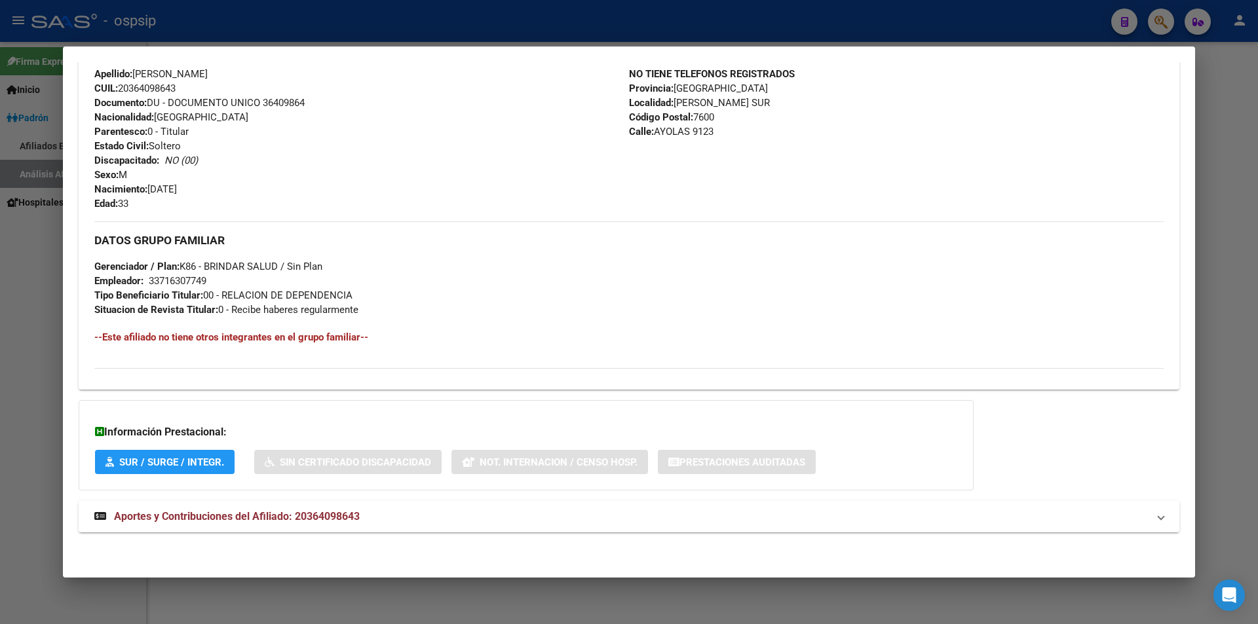
click at [308, 518] on span "Aportes y Contribuciones del Afiliado: 20364098643" at bounding box center [237, 516] width 246 height 12
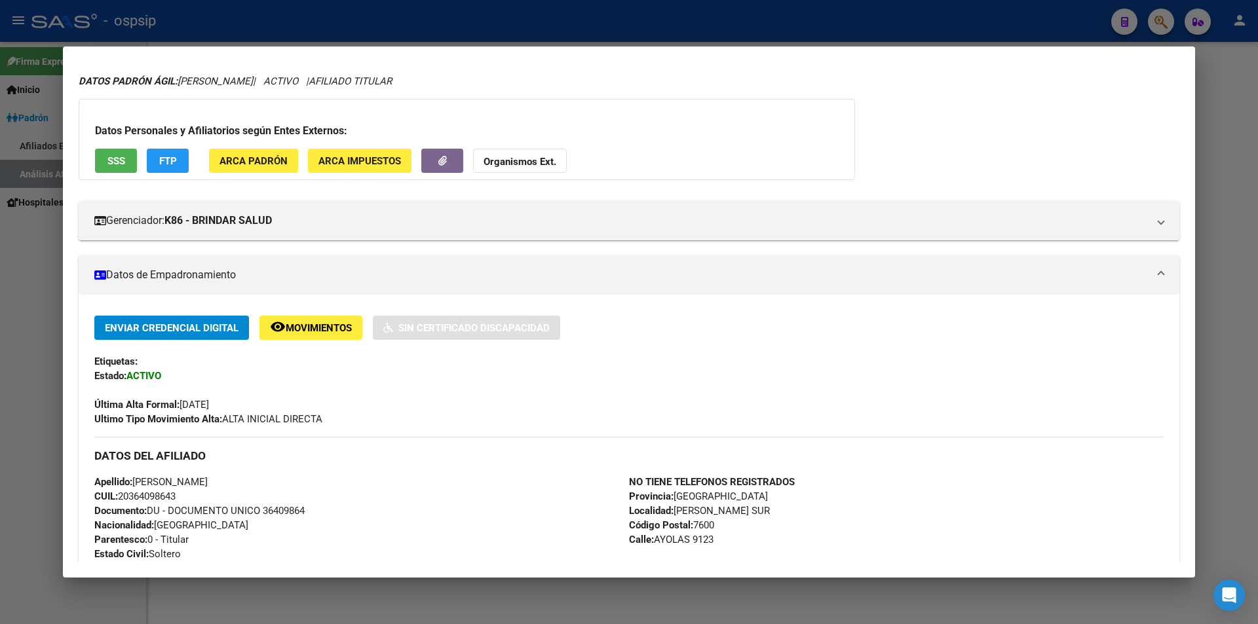
scroll to position [65, 0]
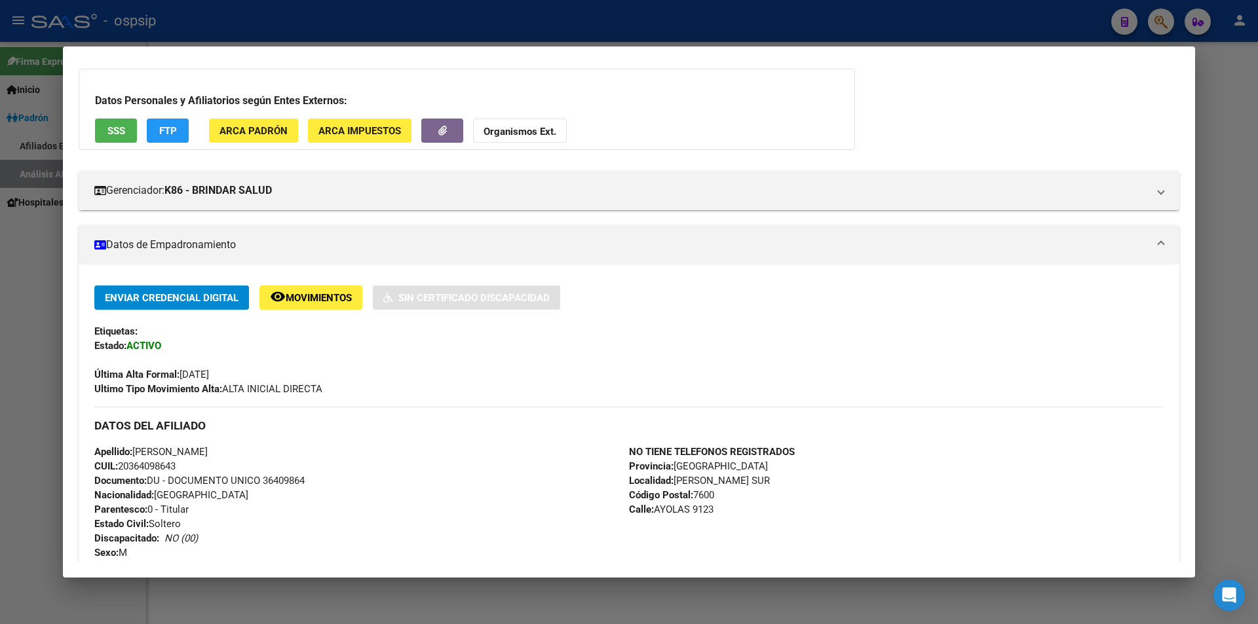
click at [340, 293] on span "Movimientos" at bounding box center [319, 298] width 66 height 12
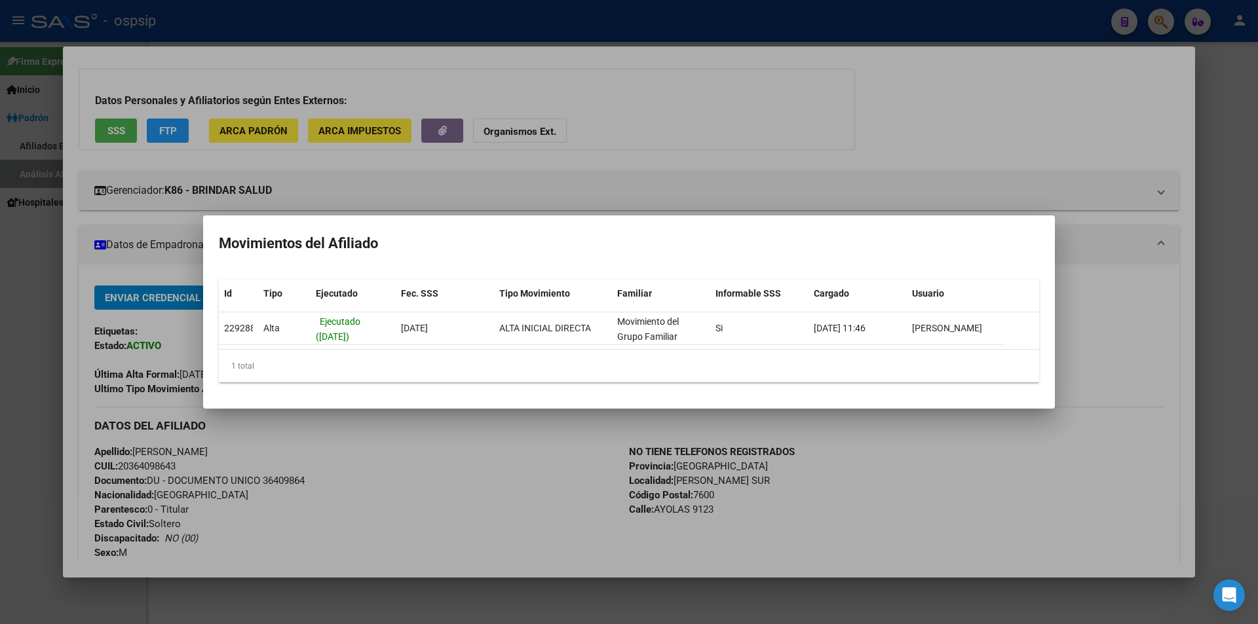
click at [730, 153] on div at bounding box center [629, 312] width 1258 height 624
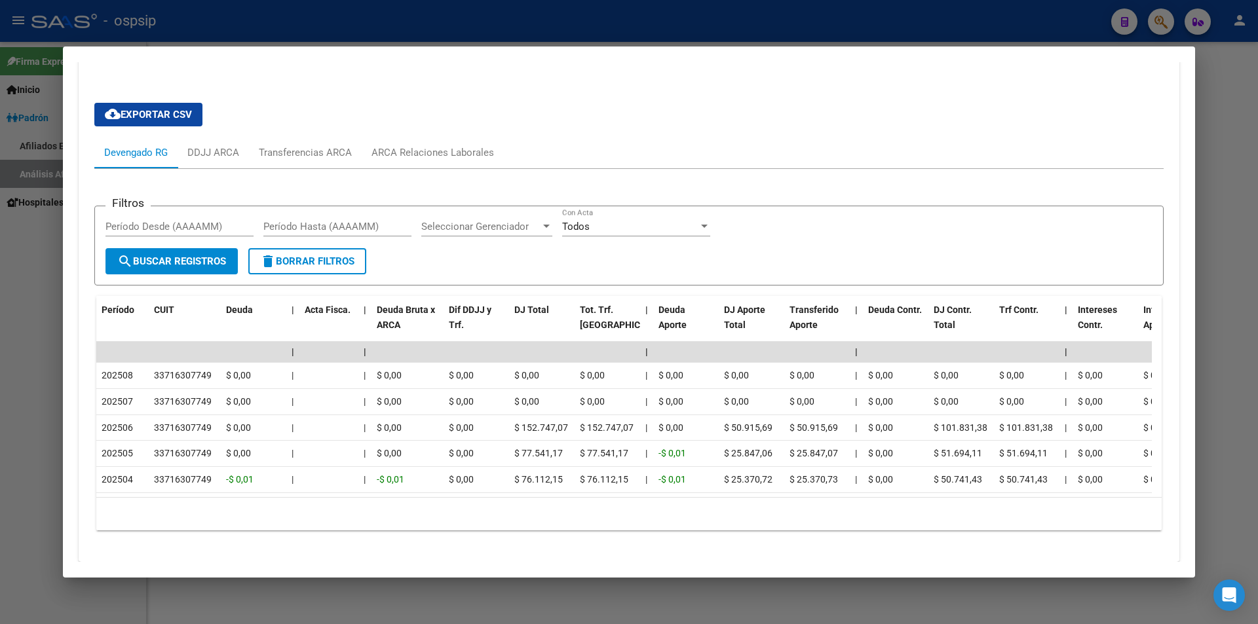
scroll to position [917, 0]
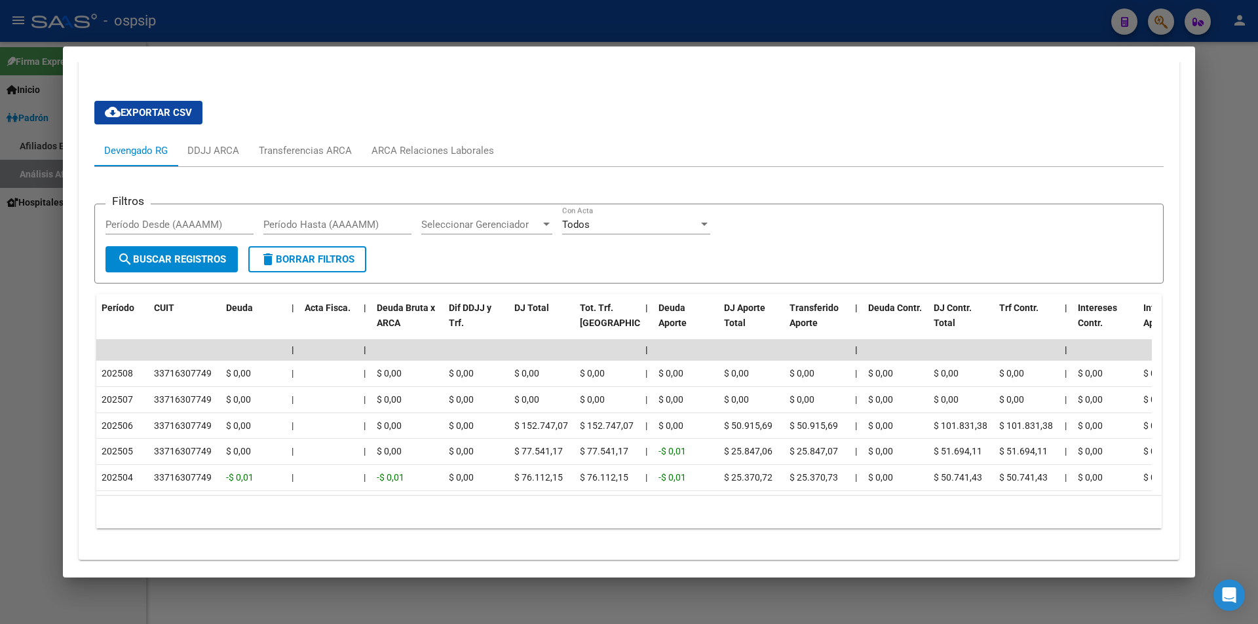
click at [805, 31] on div at bounding box center [629, 312] width 1258 height 624
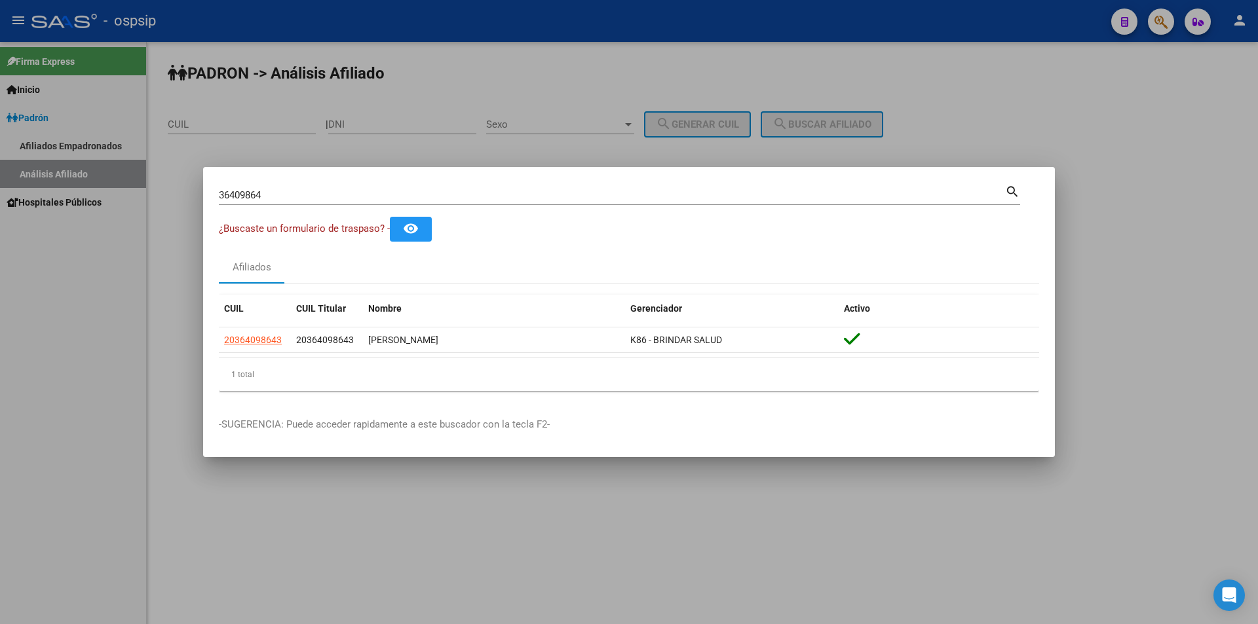
click at [805, 31] on div at bounding box center [629, 312] width 1258 height 624
